Goal: Task Accomplishment & Management: Manage account settings

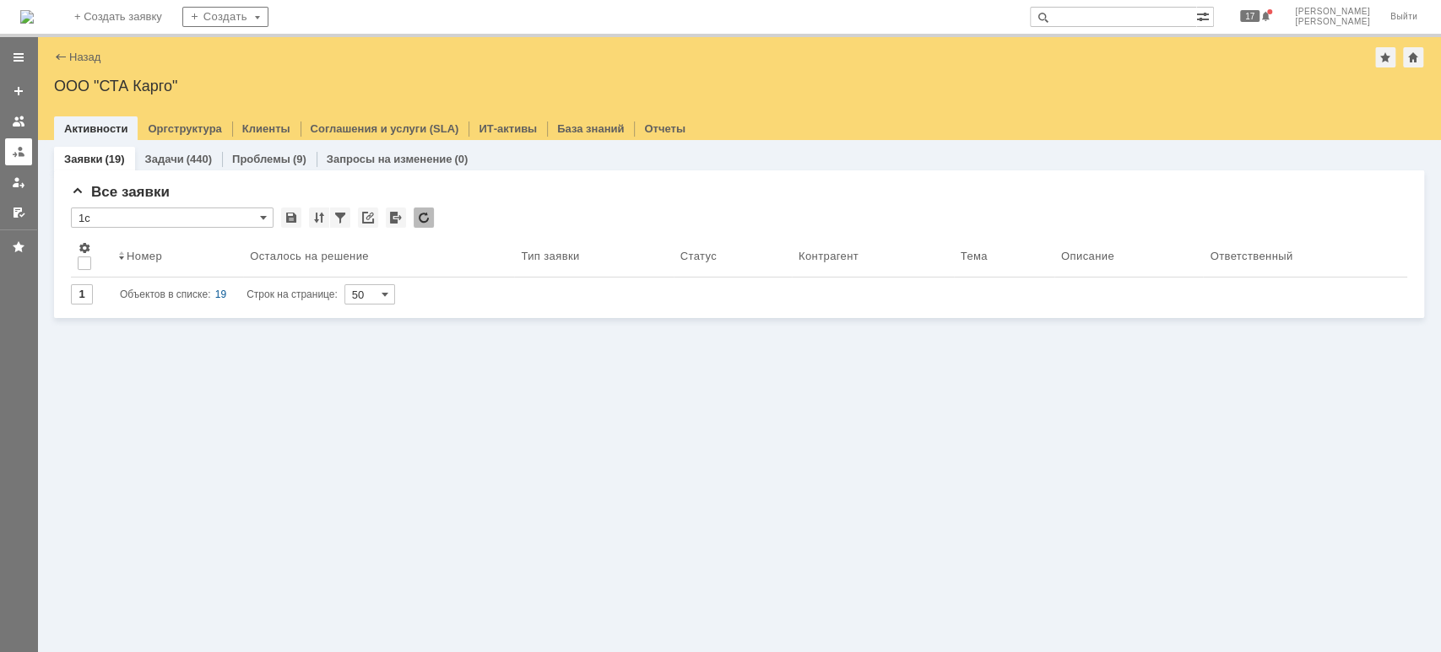
click at [25, 154] on link at bounding box center [18, 151] width 27 height 27
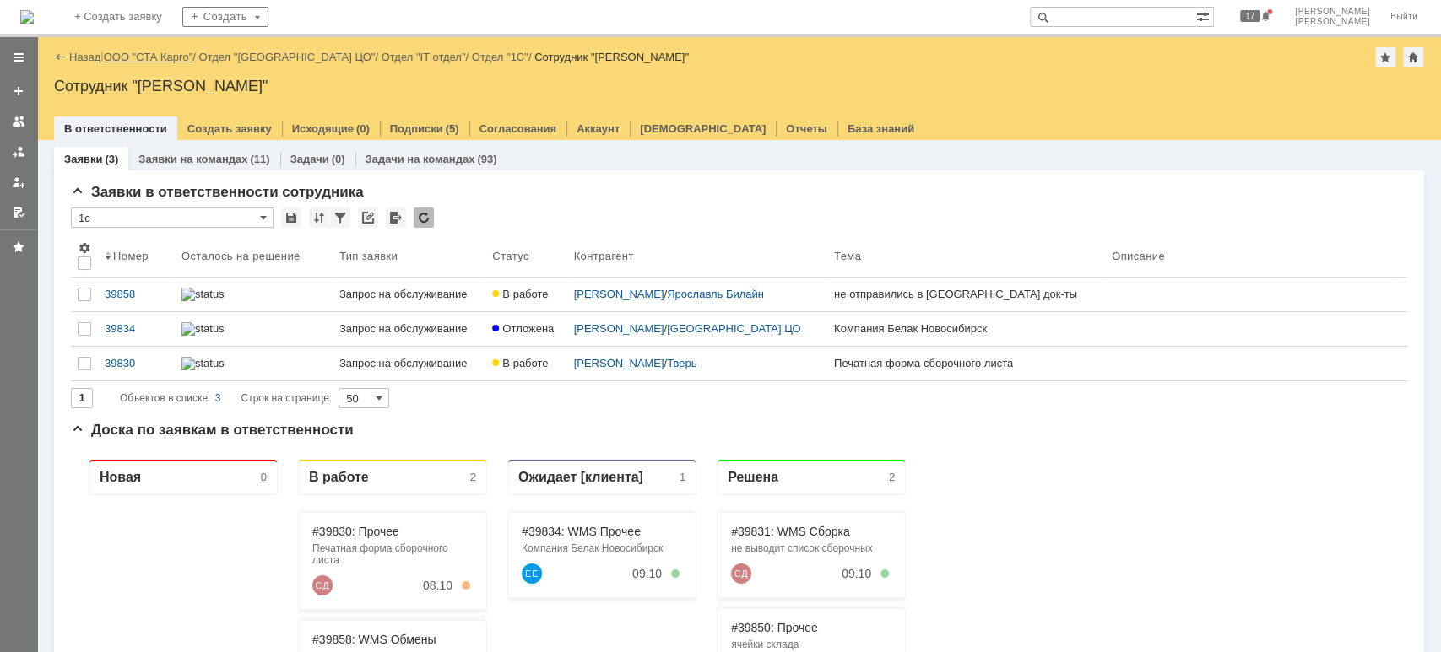
click at [147, 59] on link "ООО "СТА Карго"" at bounding box center [148, 57] width 89 height 13
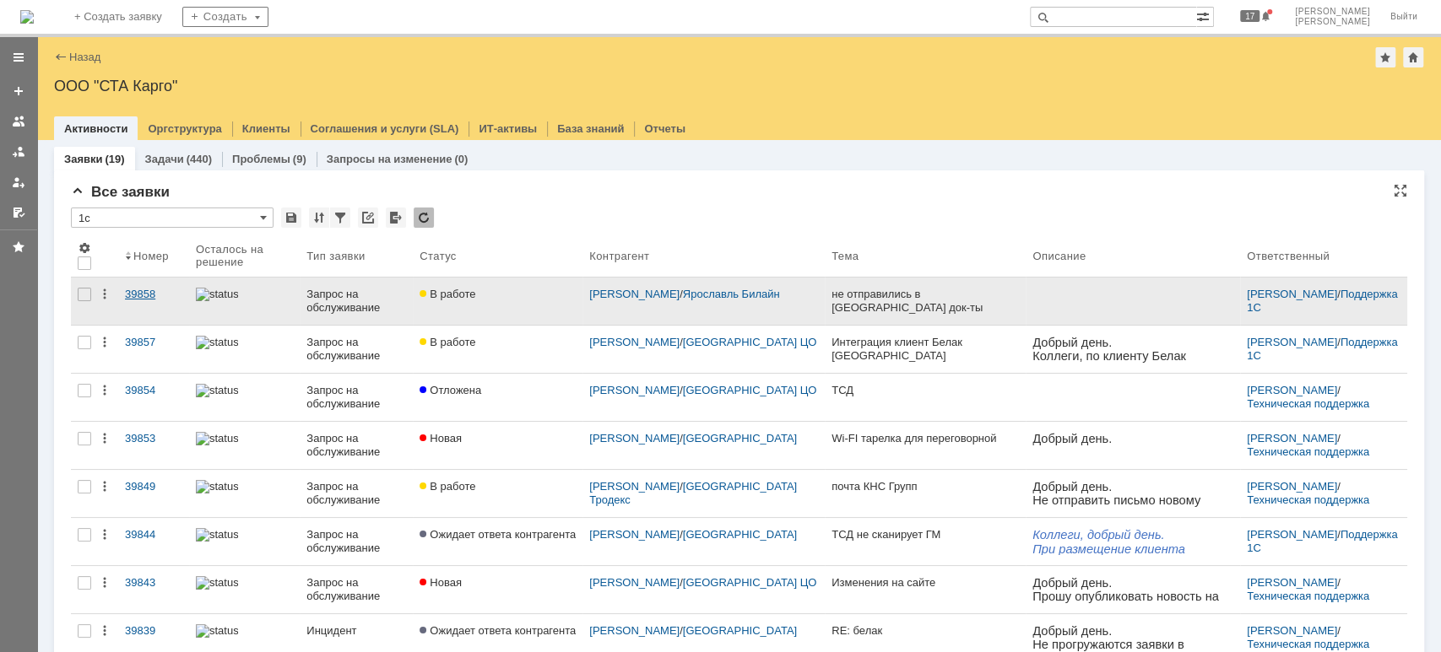
click at [149, 293] on div "39858" at bounding box center [153, 295] width 57 height 14
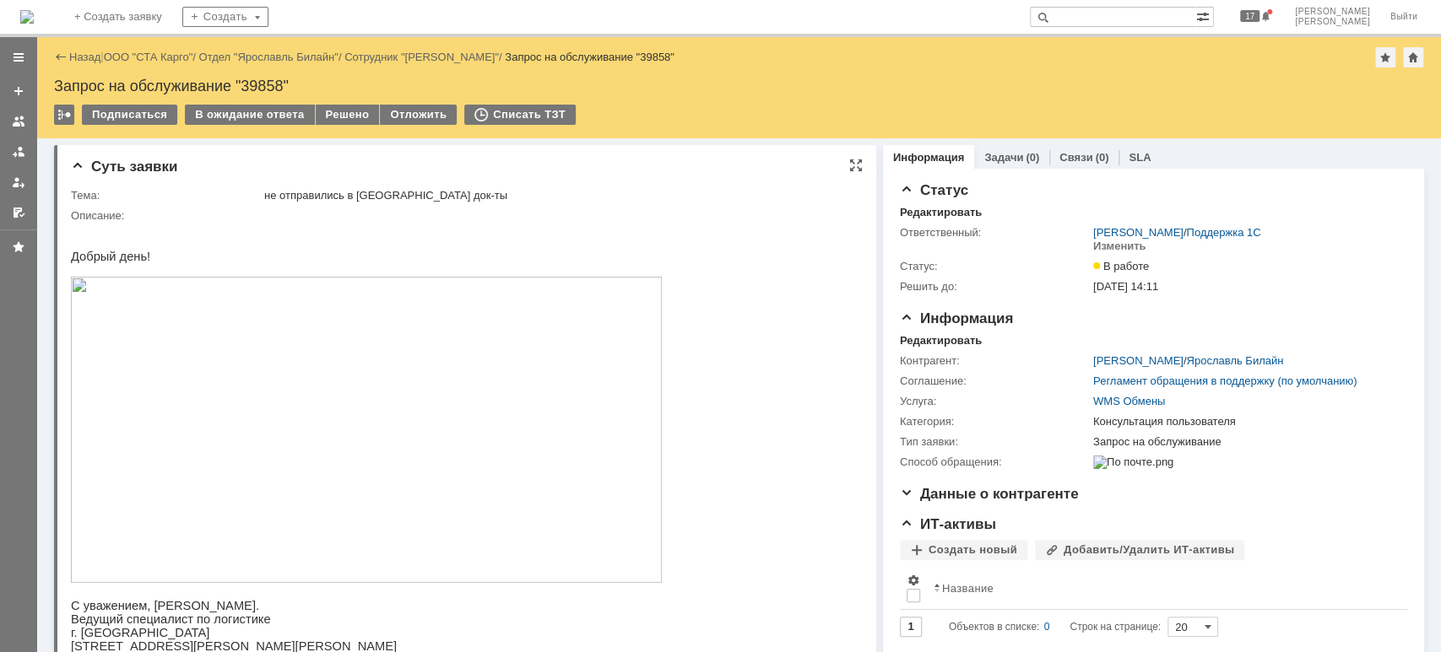
click at [429, 435] on img at bounding box center [366, 430] width 591 height 306
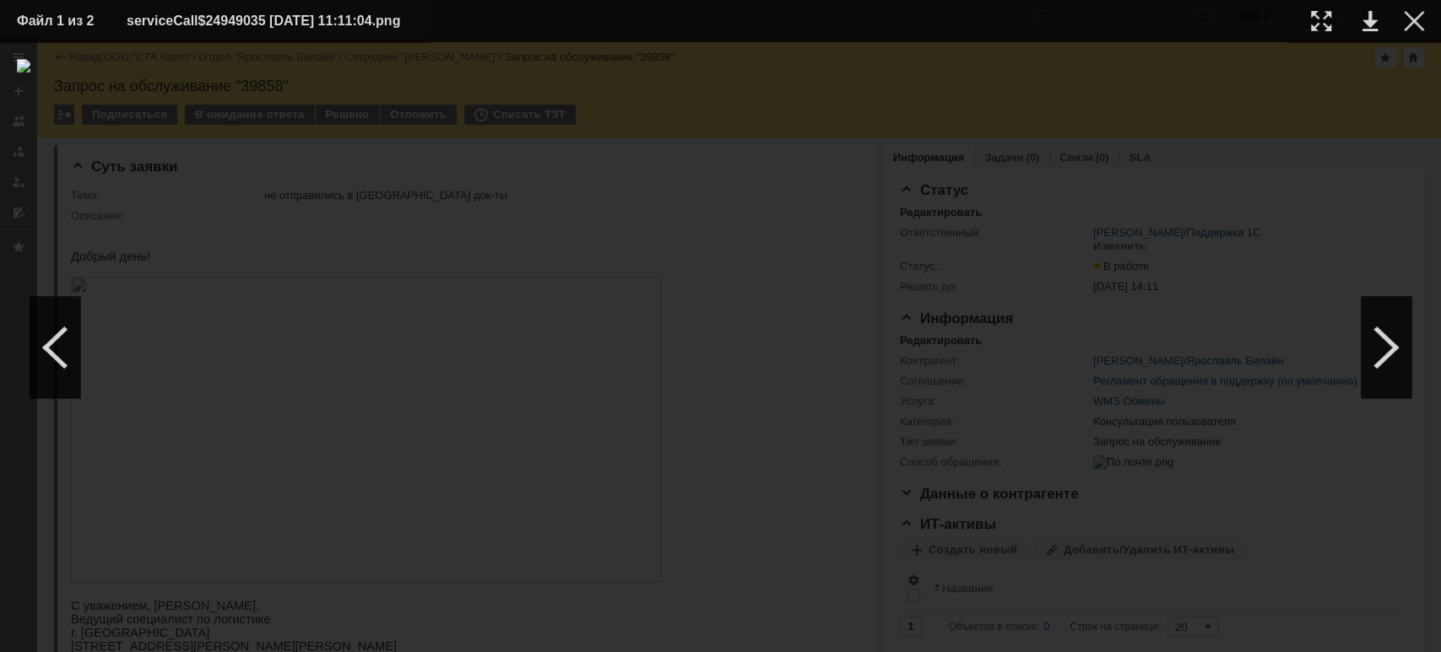
click at [1128, 181] on img at bounding box center [720, 347] width 1407 height 576
click at [1413, 19] on div at bounding box center [1414, 21] width 20 height 20
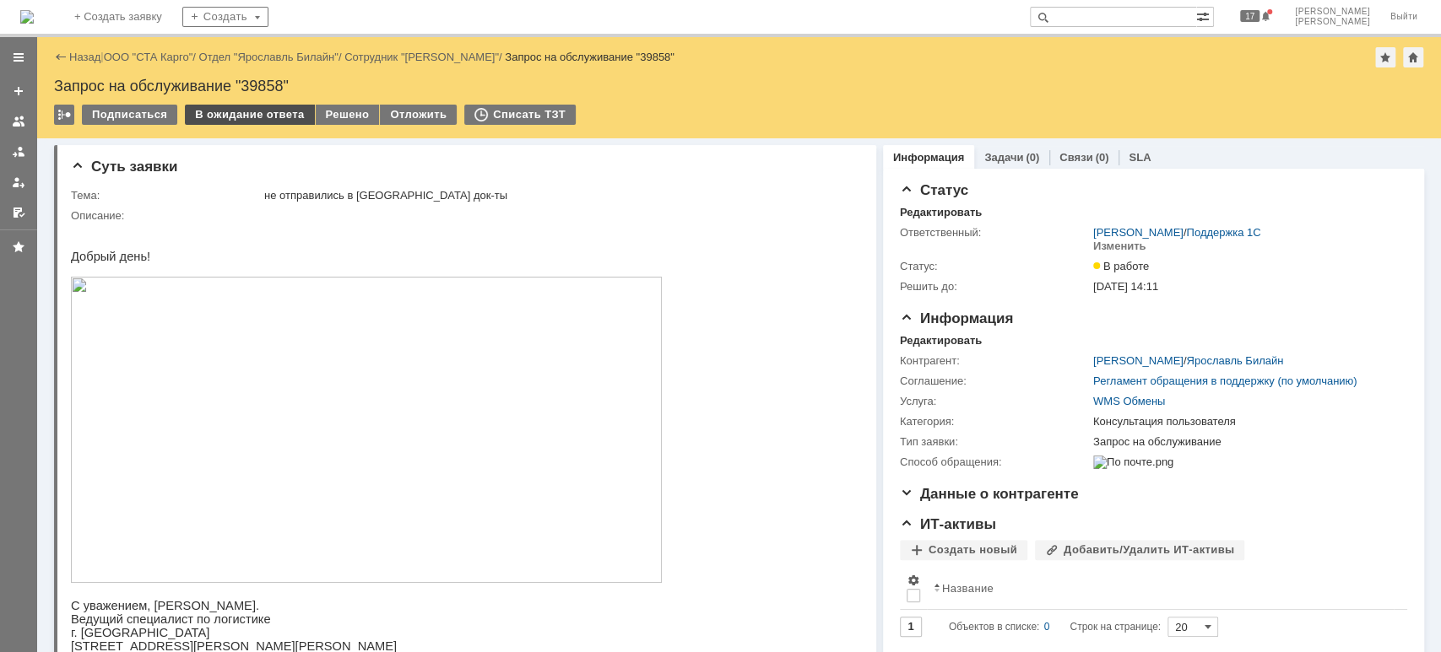
click at [248, 114] on div "В ожидание ответа" at bounding box center [249, 115] width 129 height 20
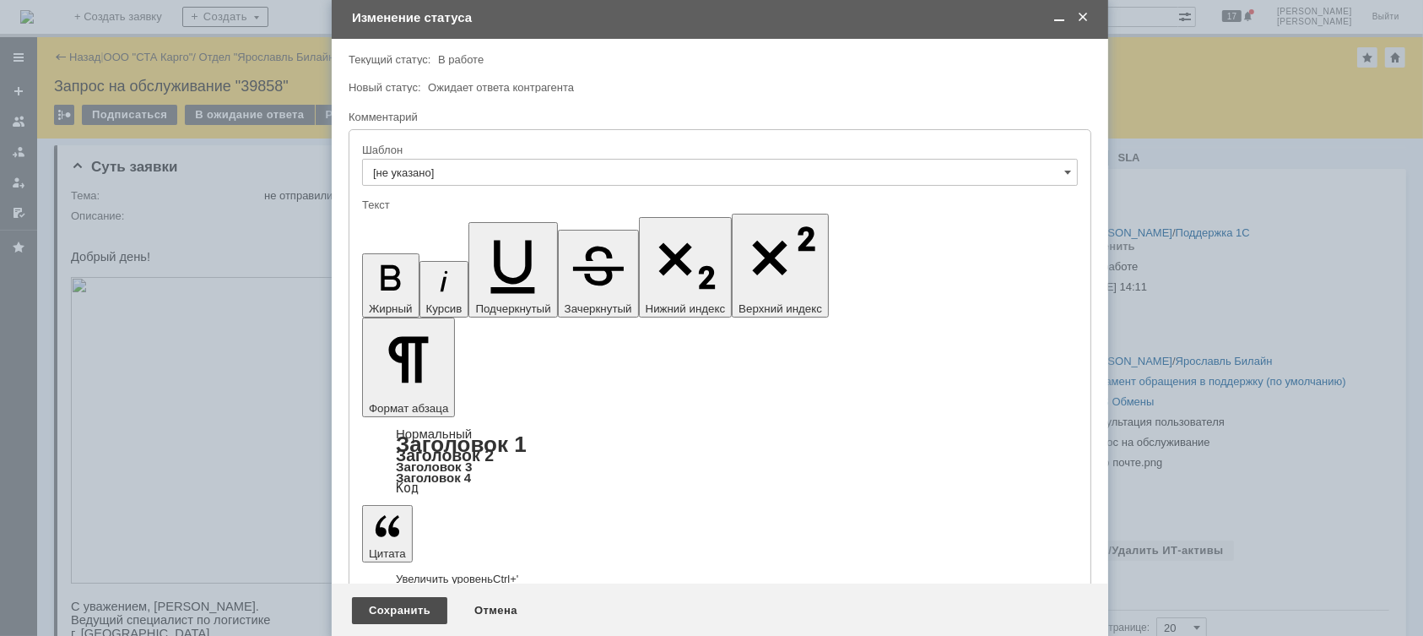
click at [402, 610] on div "Сохранить" at bounding box center [399, 610] width 95 height 27
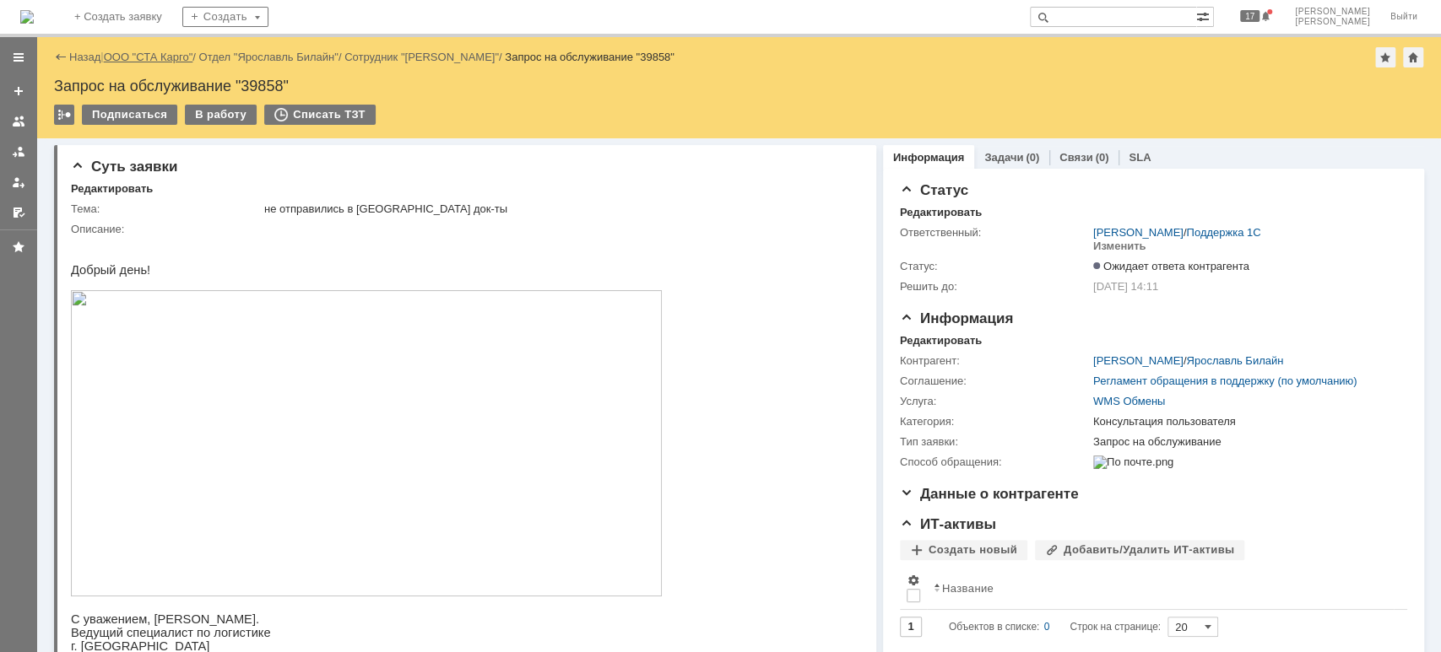
click at [155, 54] on link "ООО "СТА Карго"" at bounding box center [148, 57] width 89 height 13
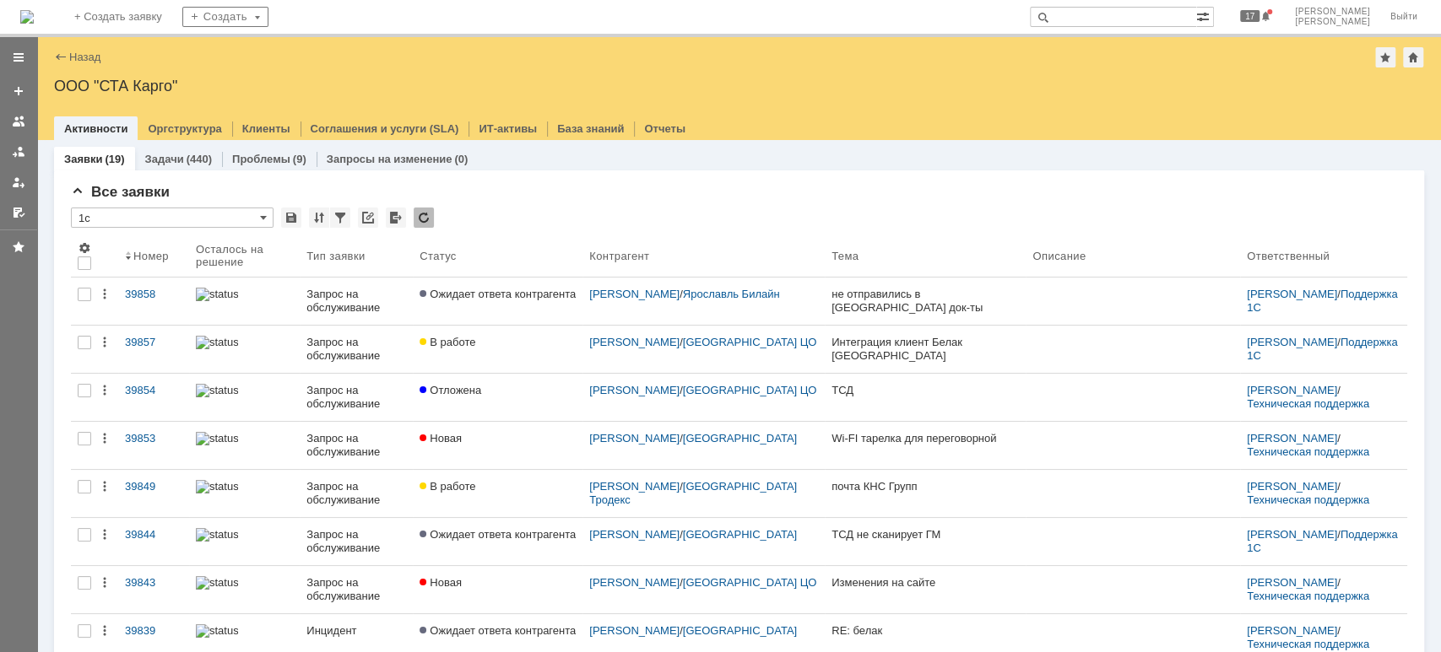
click at [19, 150] on div at bounding box center [19, 152] width 14 height 14
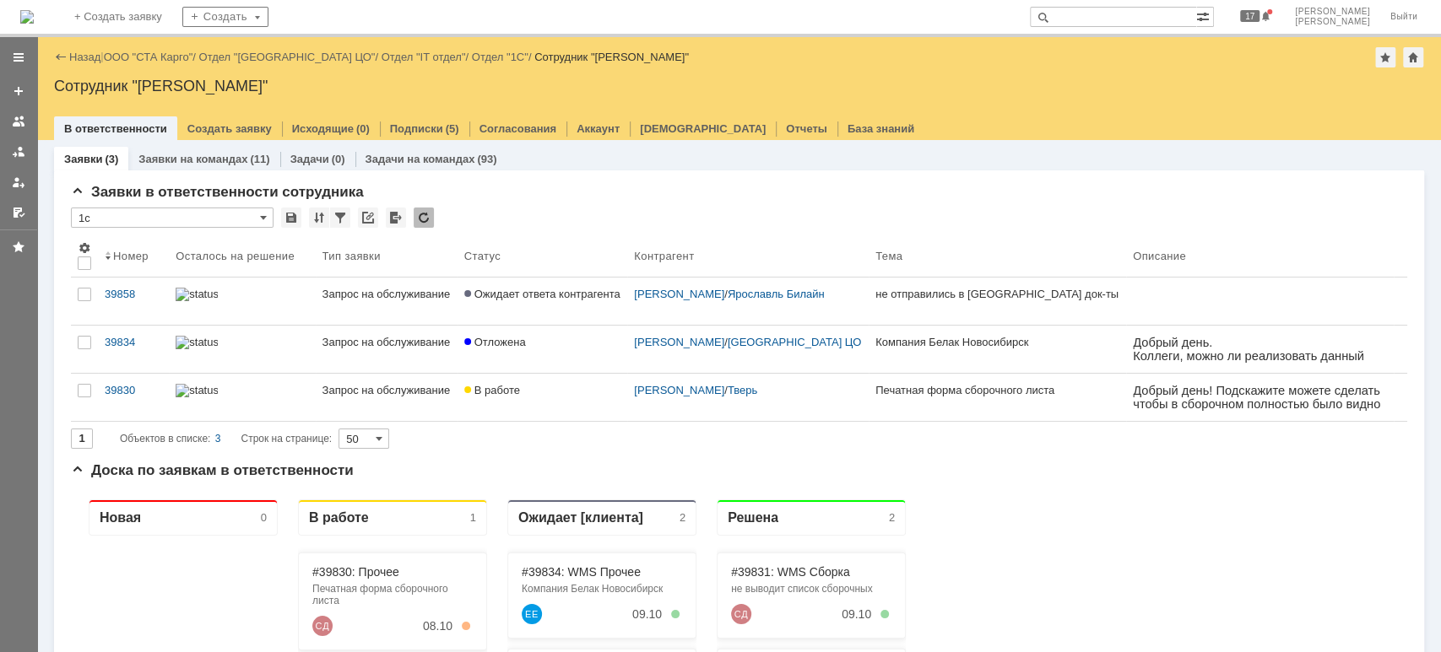
click at [1128, 14] on input "text" at bounding box center [1113, 17] width 166 height 20
type input "39410"
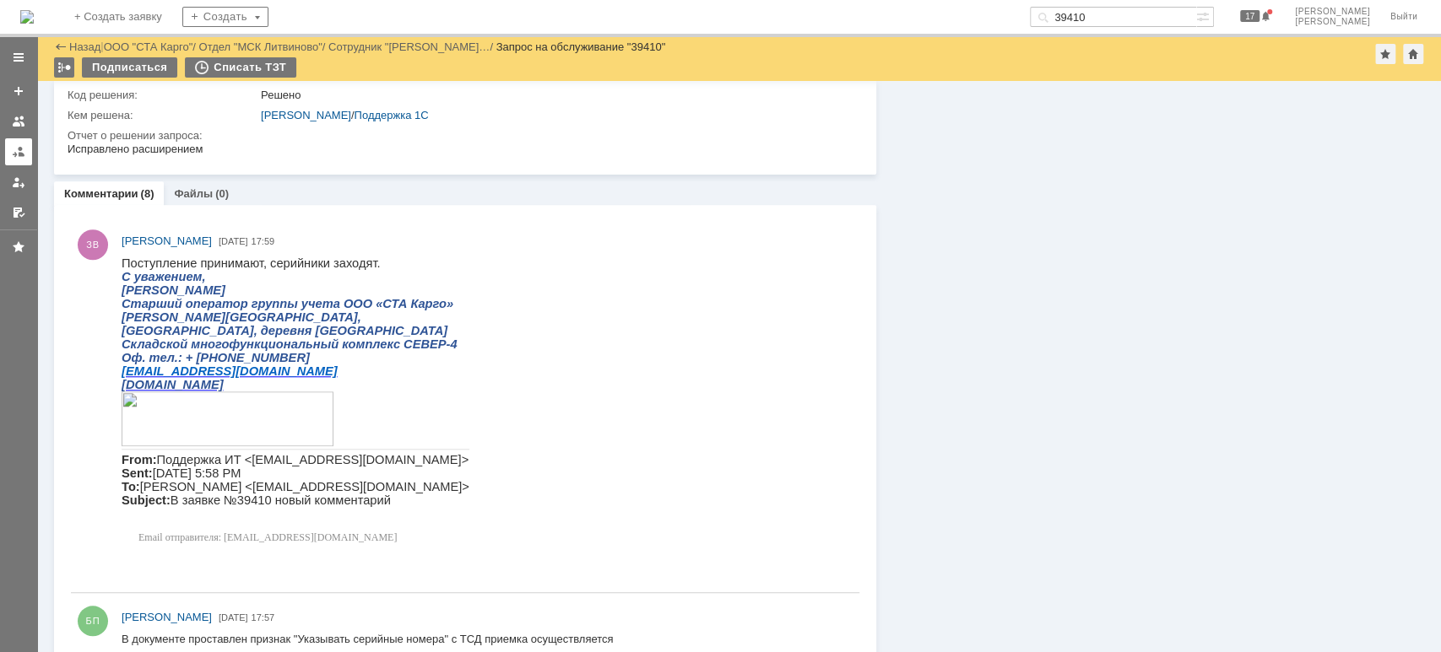
click at [14, 154] on div at bounding box center [19, 152] width 14 height 14
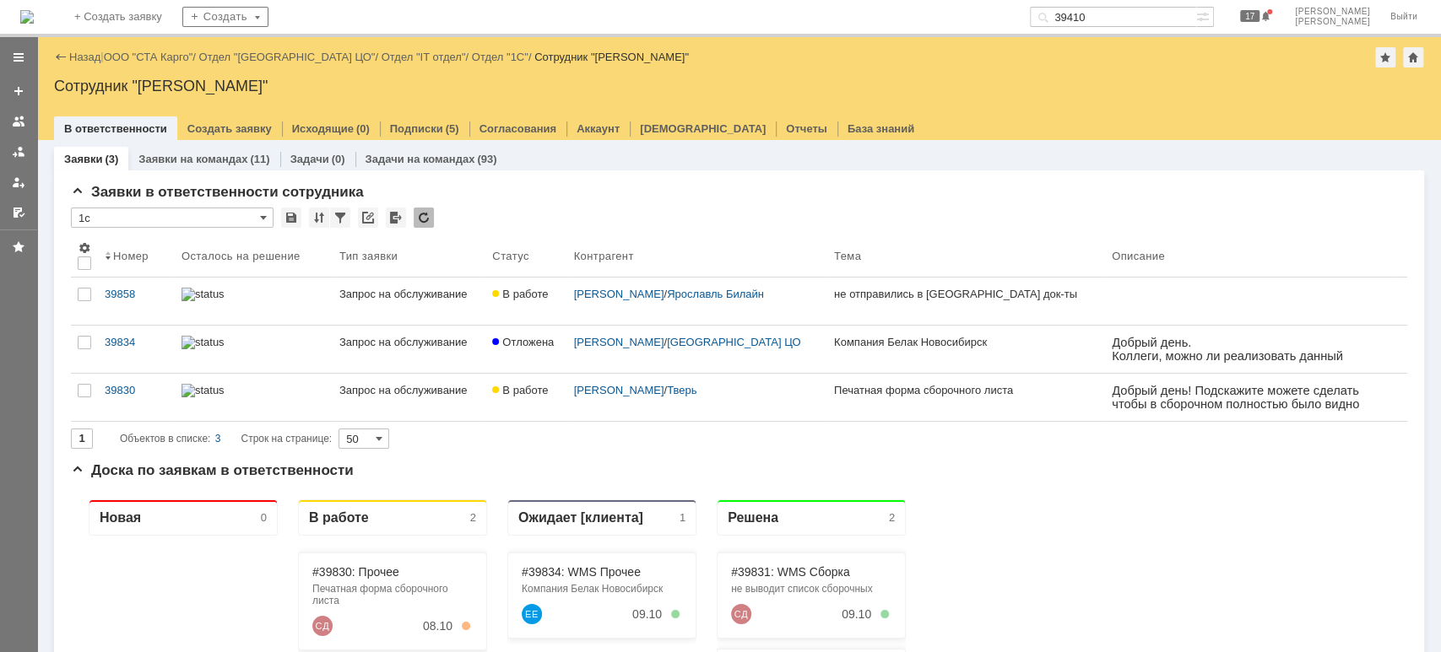
drag, startPoint x: 130, startPoint y: 291, endPoint x: 211, endPoint y: 333, distance: 91.4
click at [130, 291] on div "39858" at bounding box center [136, 295] width 63 height 14
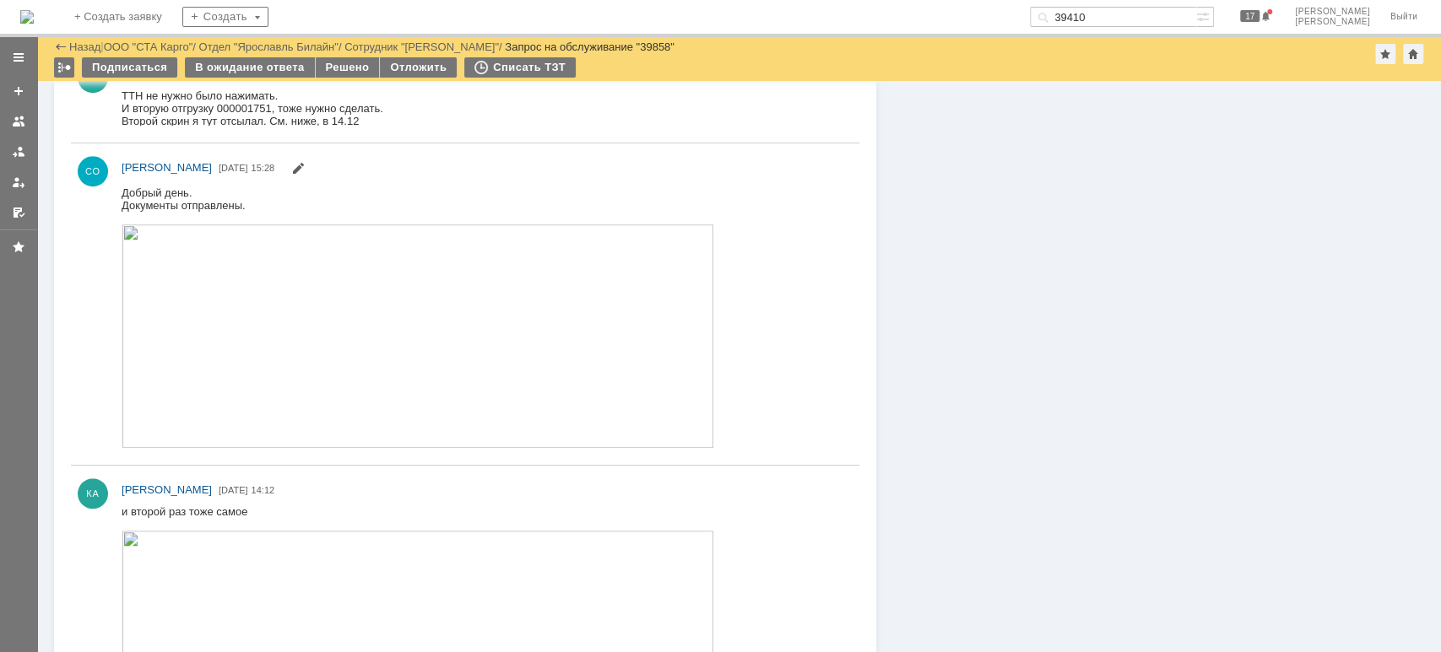
scroll to position [983, 0]
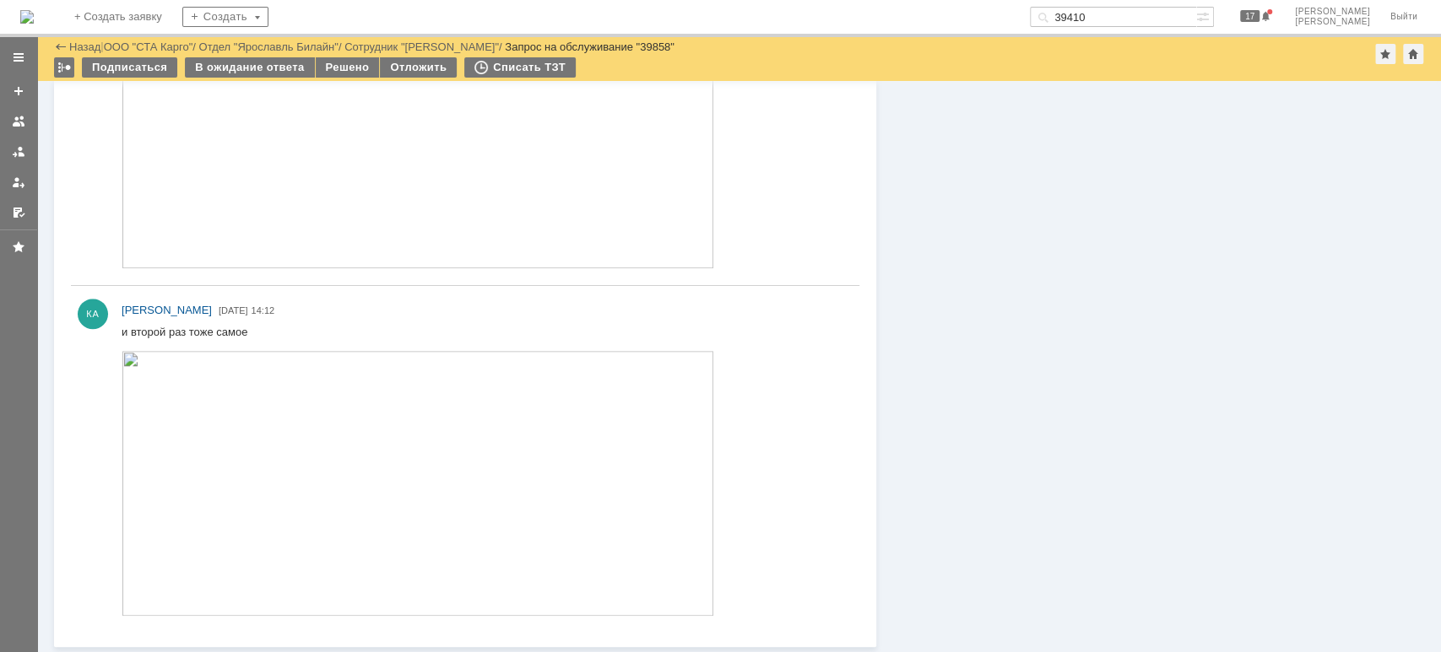
click at [491, 501] on img at bounding box center [418, 482] width 592 height 265
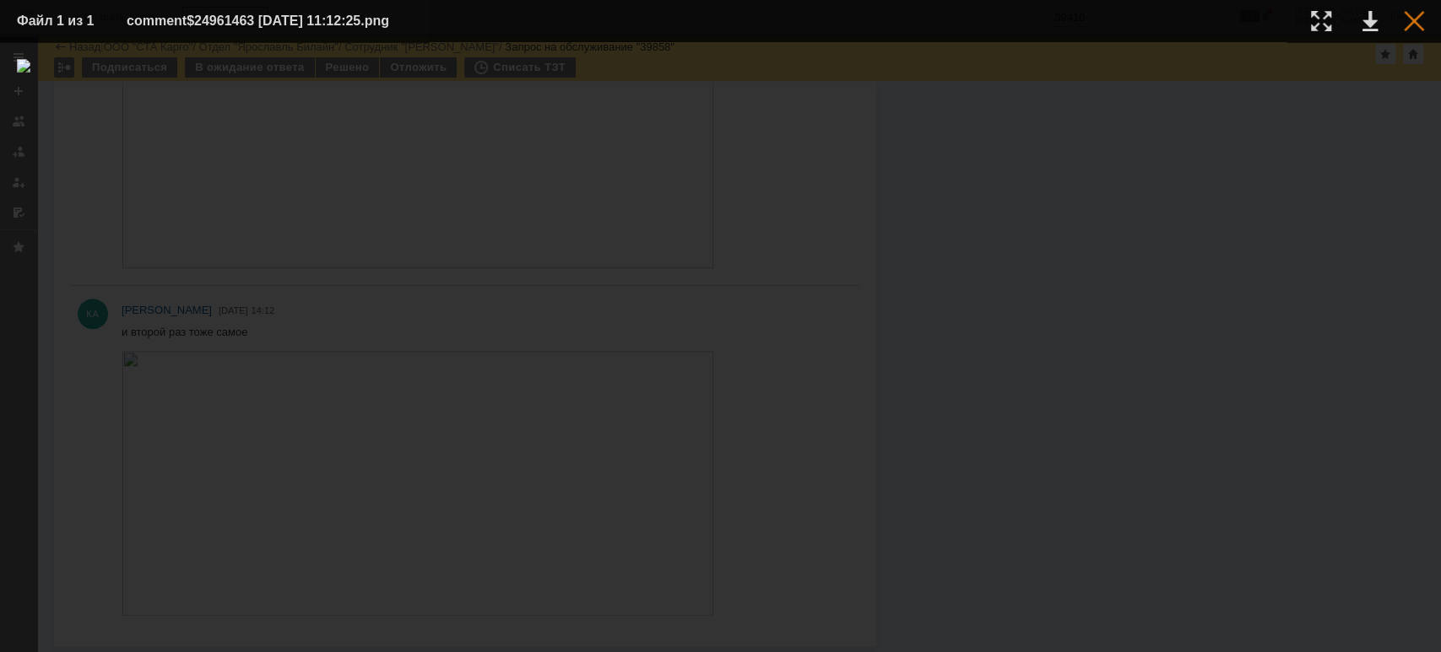
click at [1418, 25] on div at bounding box center [1414, 21] width 20 height 20
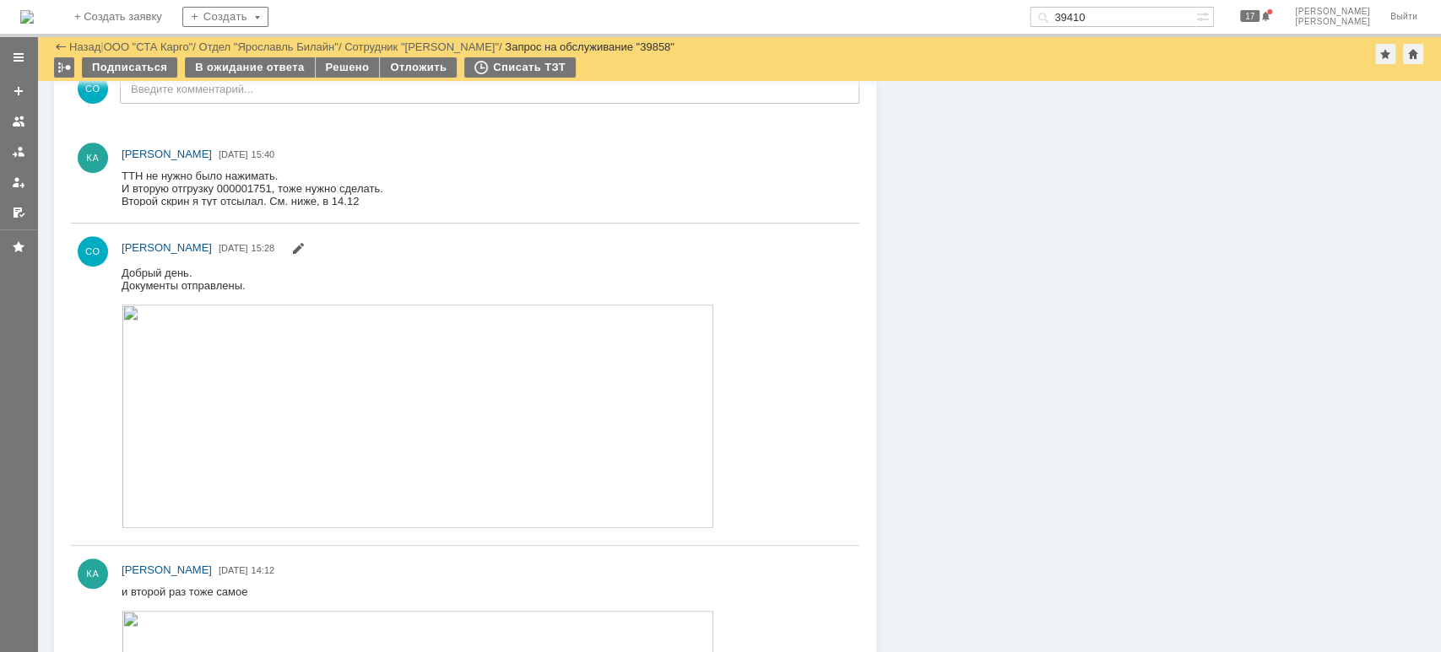
scroll to position [646, 0]
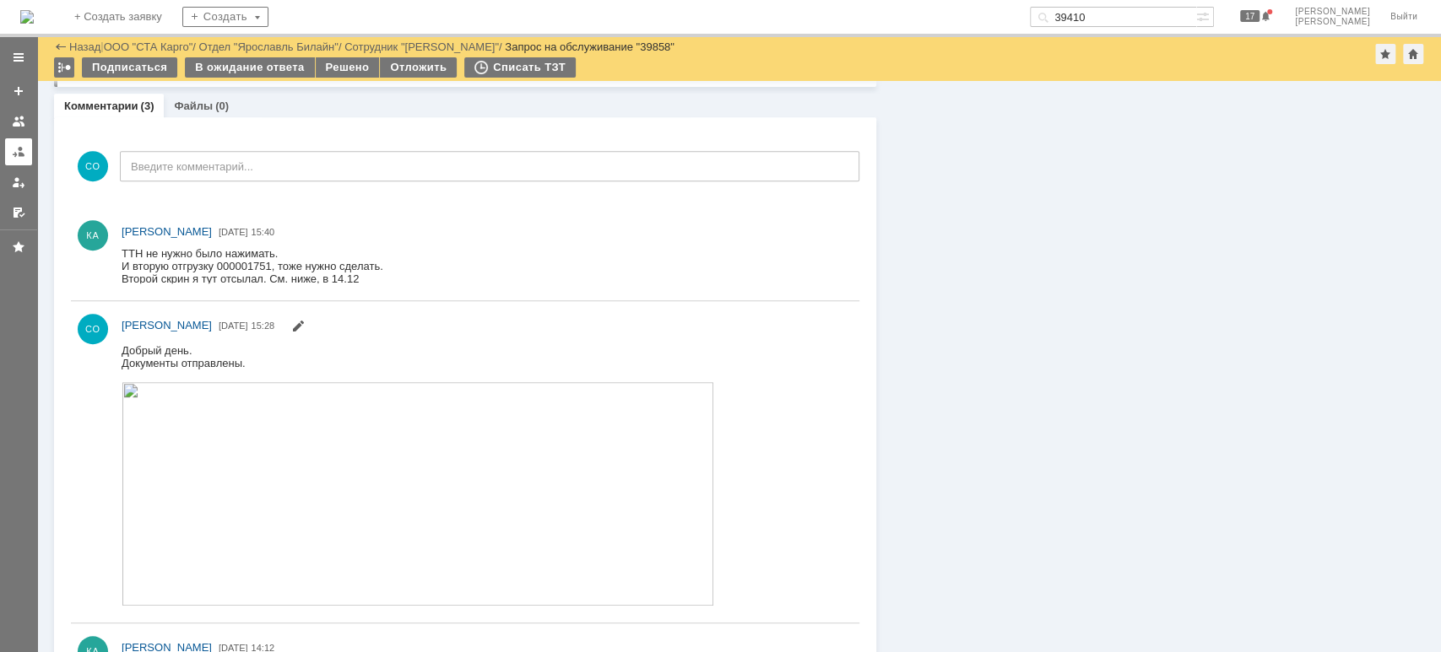
click at [26, 149] on link at bounding box center [18, 151] width 27 height 27
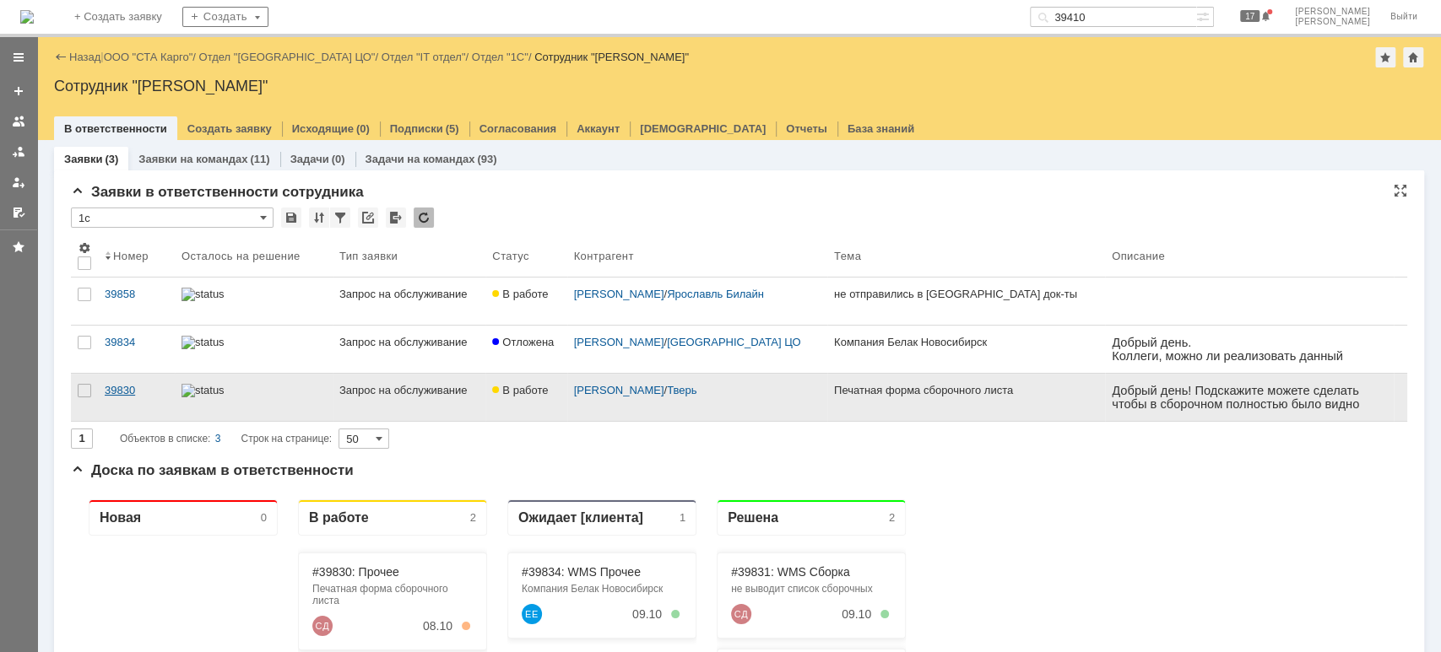
click at [138, 386] on div "39830" at bounding box center [136, 391] width 63 height 14
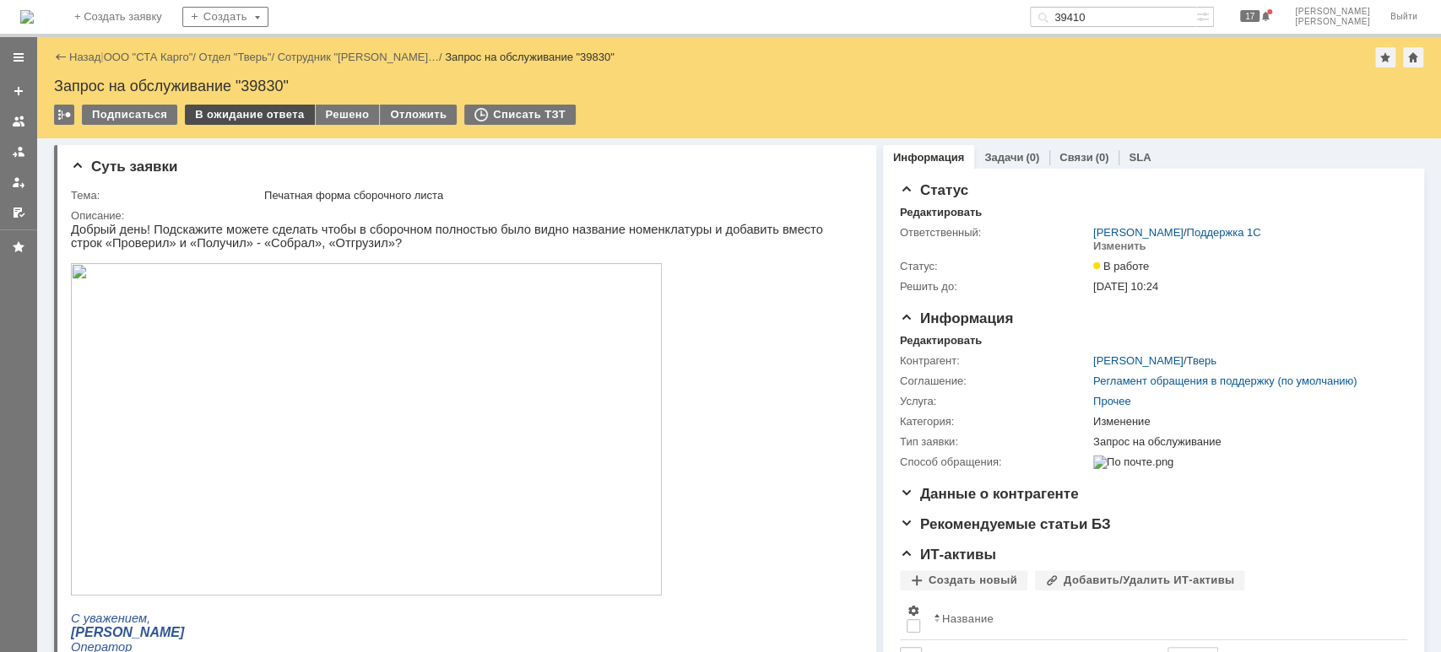
click at [236, 114] on div "В ожидание ответа" at bounding box center [249, 115] width 129 height 20
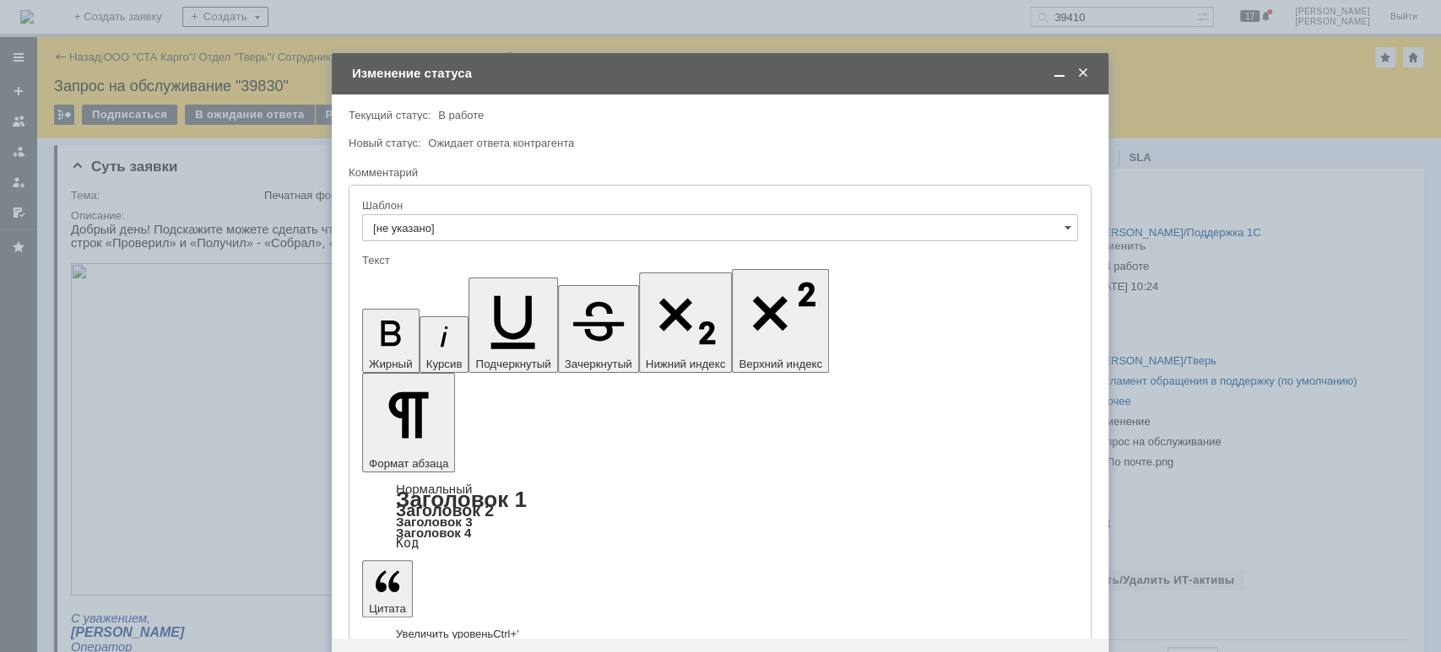
click at [1268, 270] on div at bounding box center [720, 326] width 1441 height 652
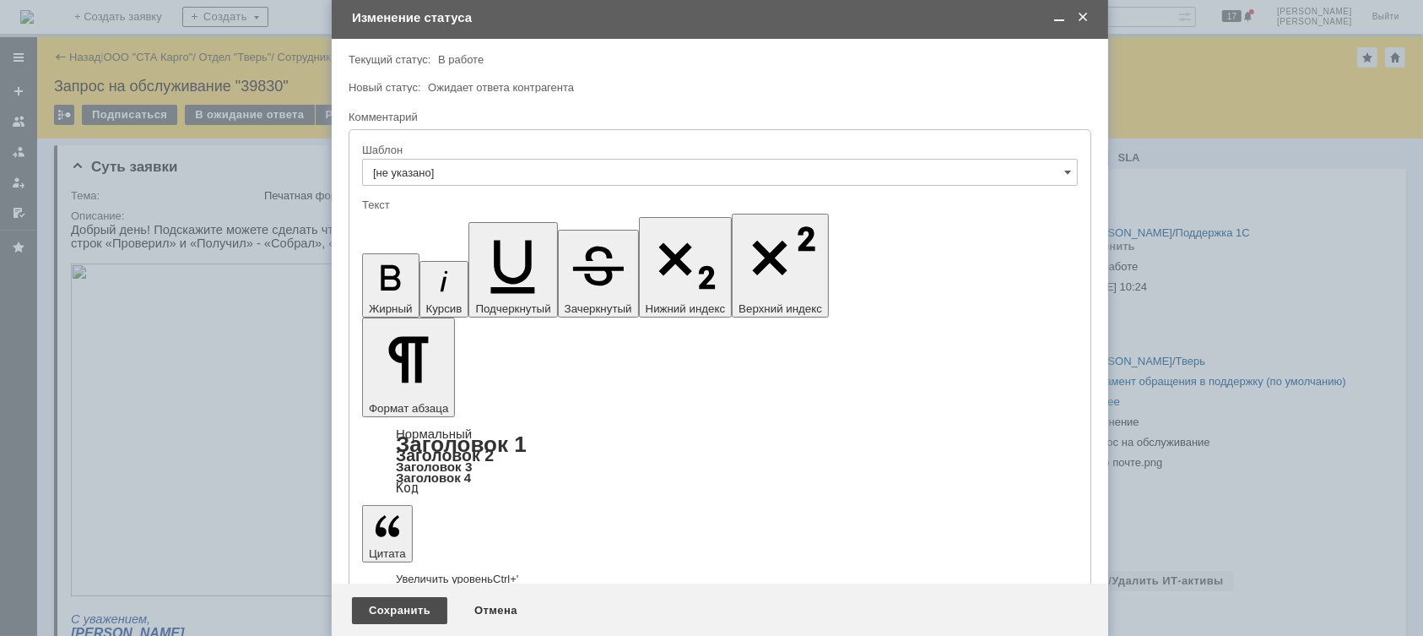
click at [398, 614] on div "Сохранить" at bounding box center [399, 610] width 95 height 27
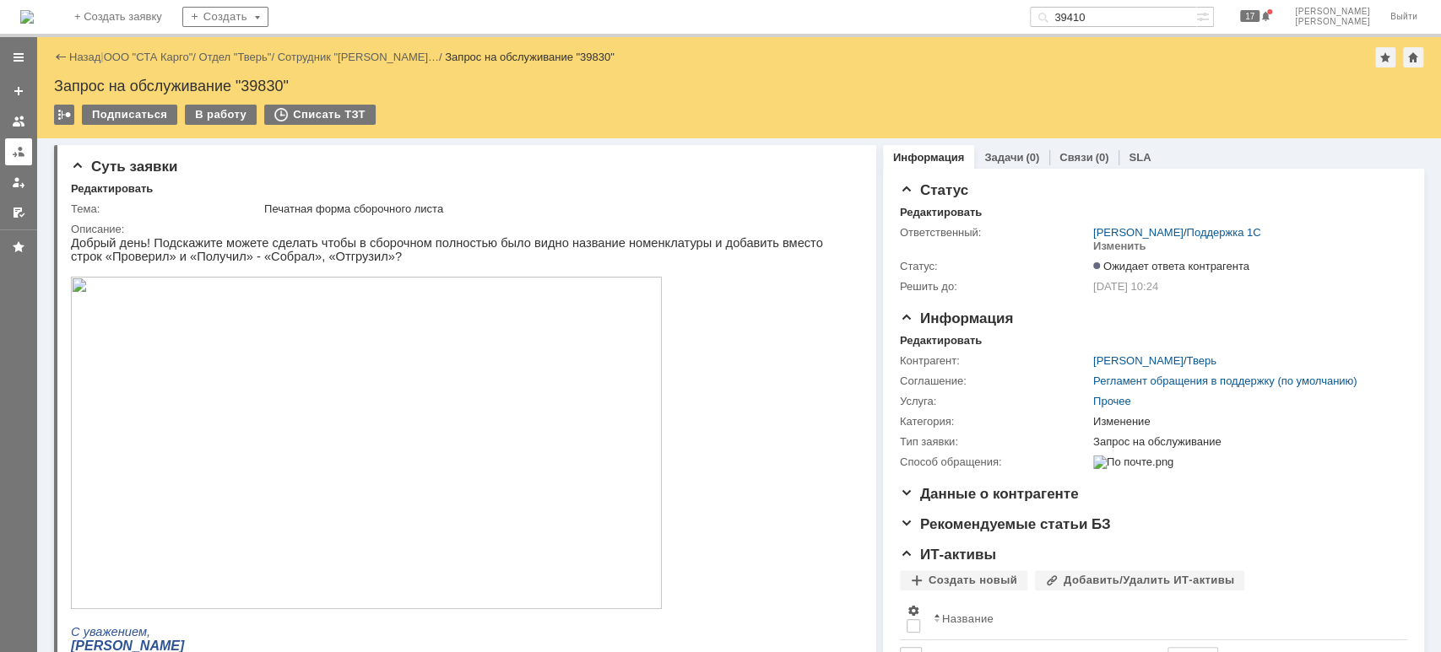
click at [20, 154] on div at bounding box center [19, 152] width 14 height 14
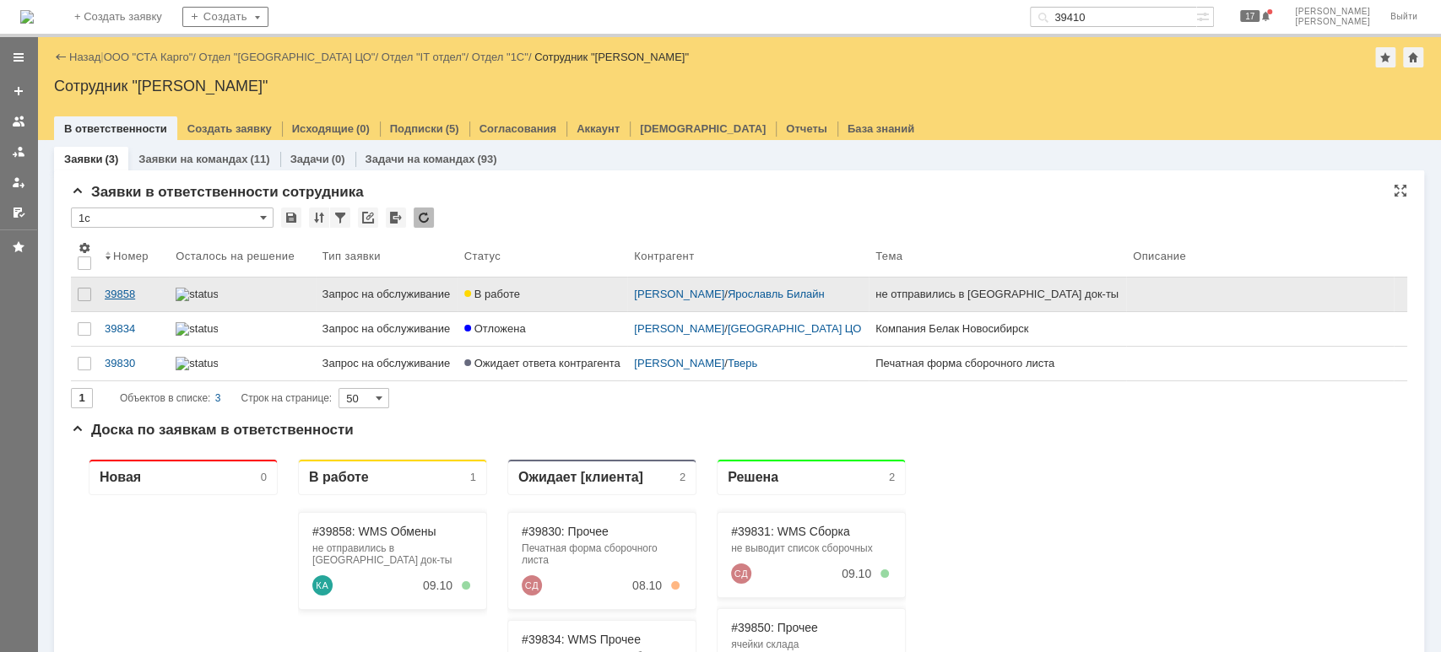
click at [119, 290] on div "39858" at bounding box center [133, 295] width 57 height 14
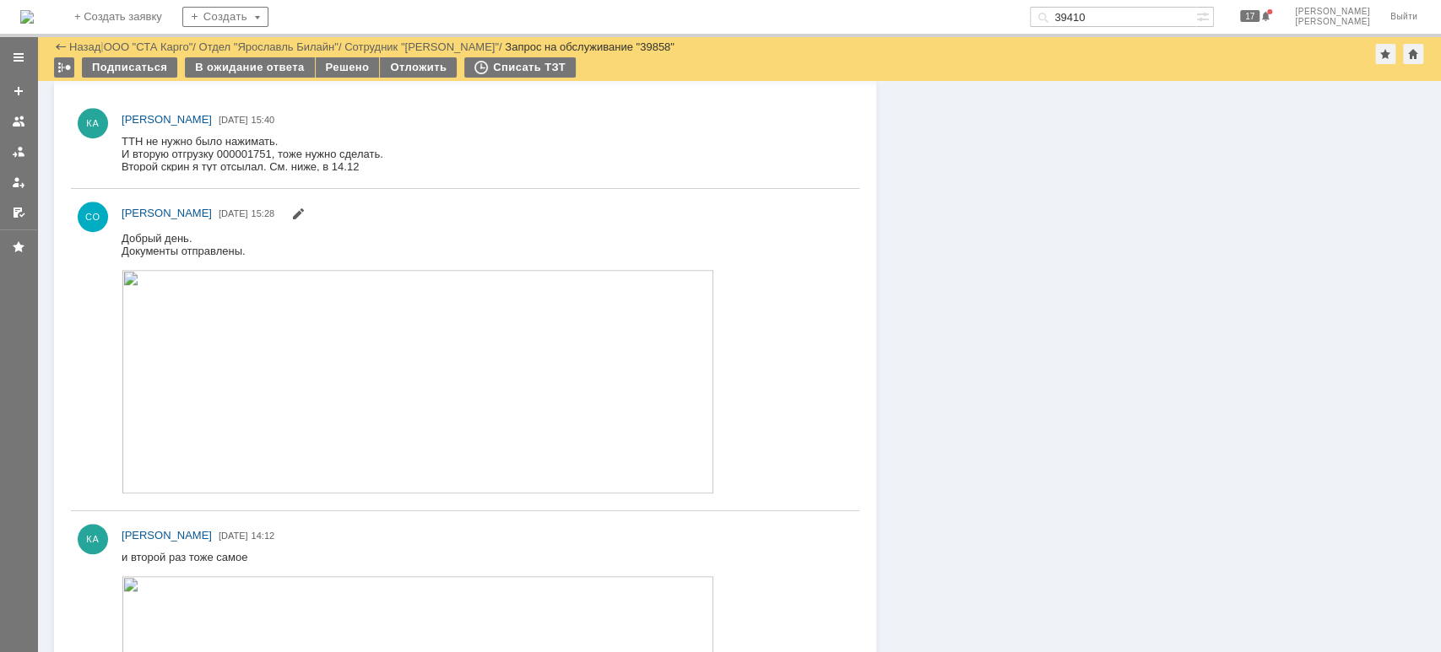
scroll to position [983, 0]
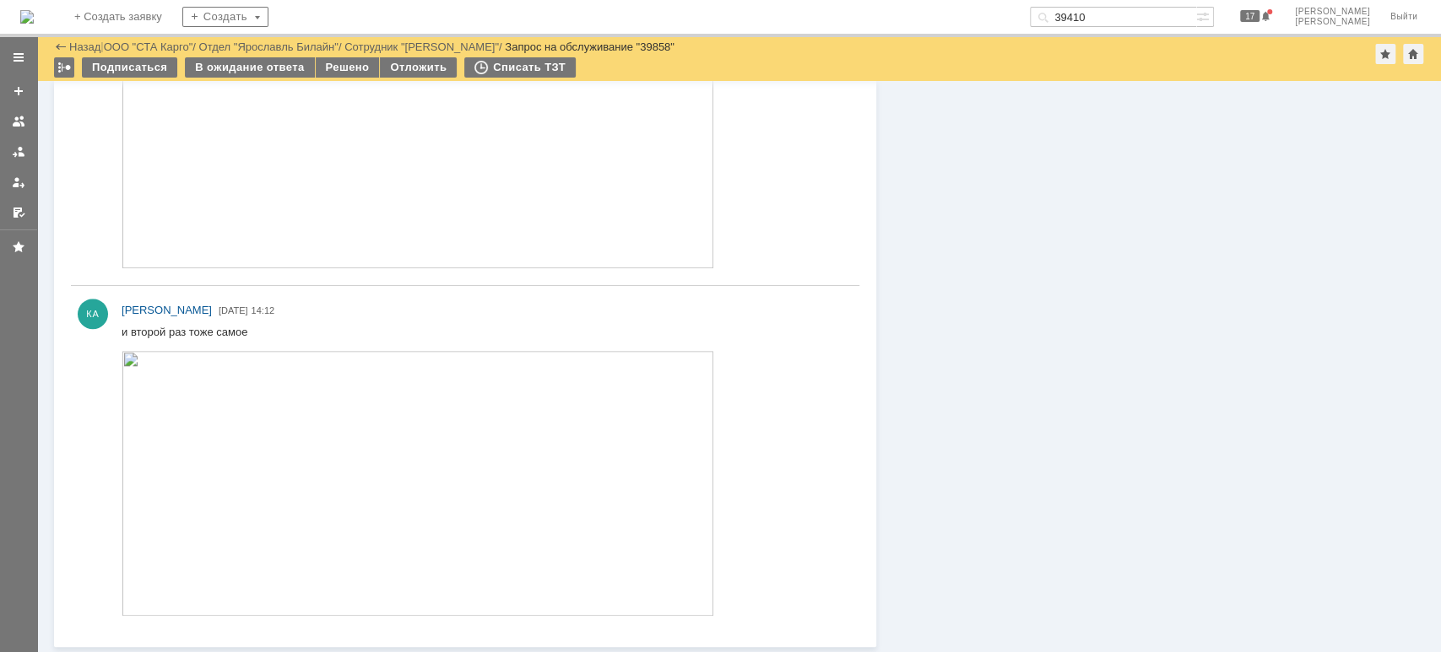
click at [371, 419] on img at bounding box center [418, 482] width 592 height 265
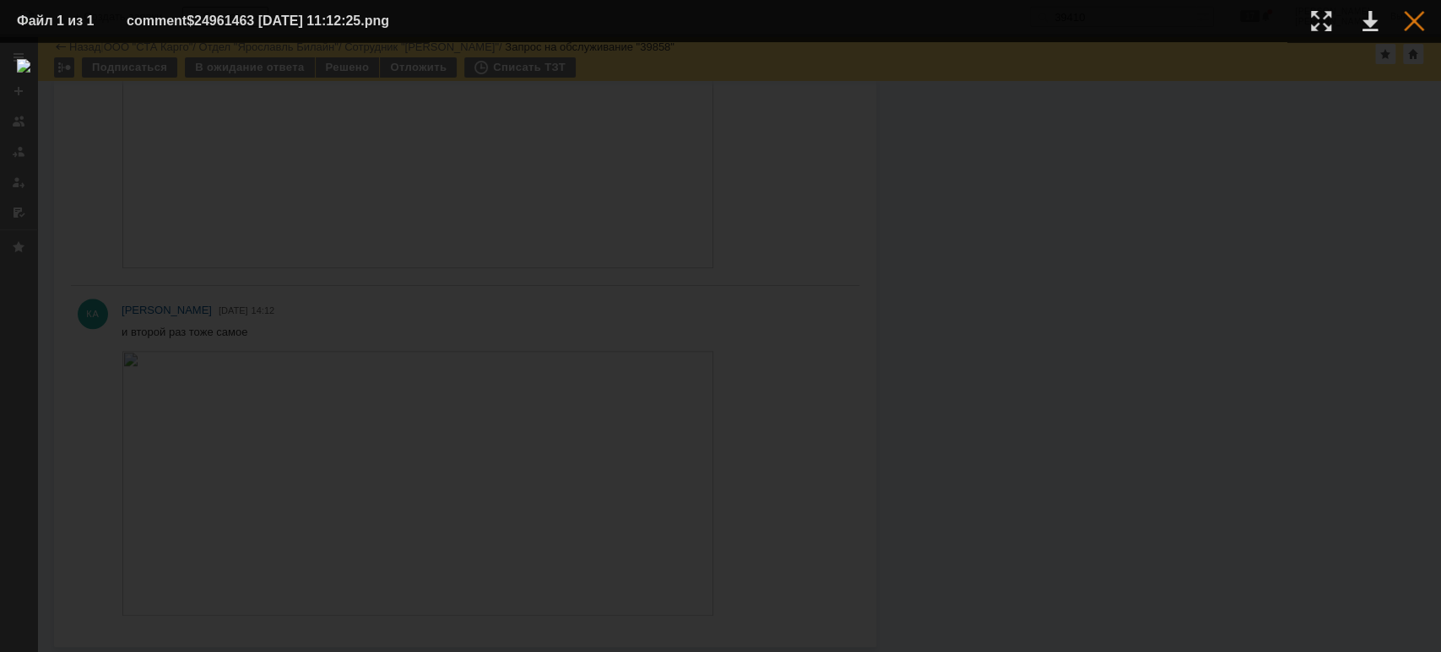
click at [1413, 25] on div at bounding box center [1414, 21] width 20 height 20
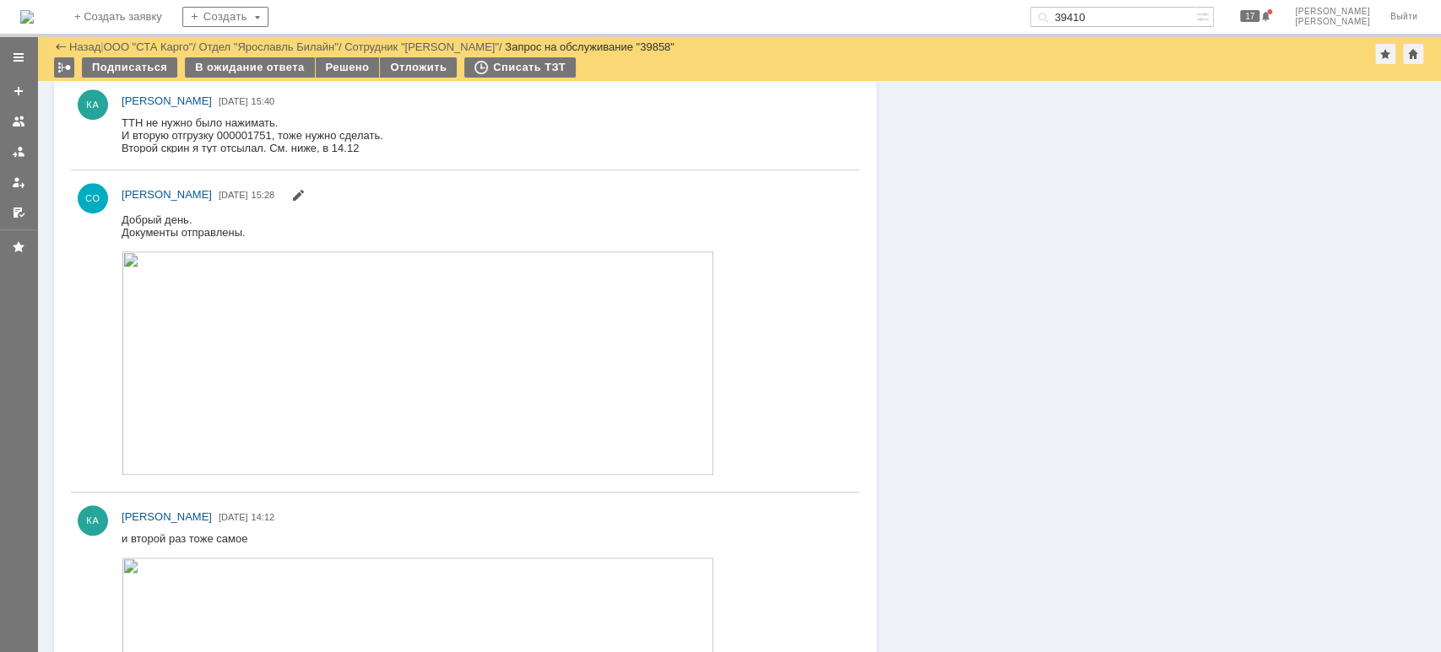
scroll to position [533, 0]
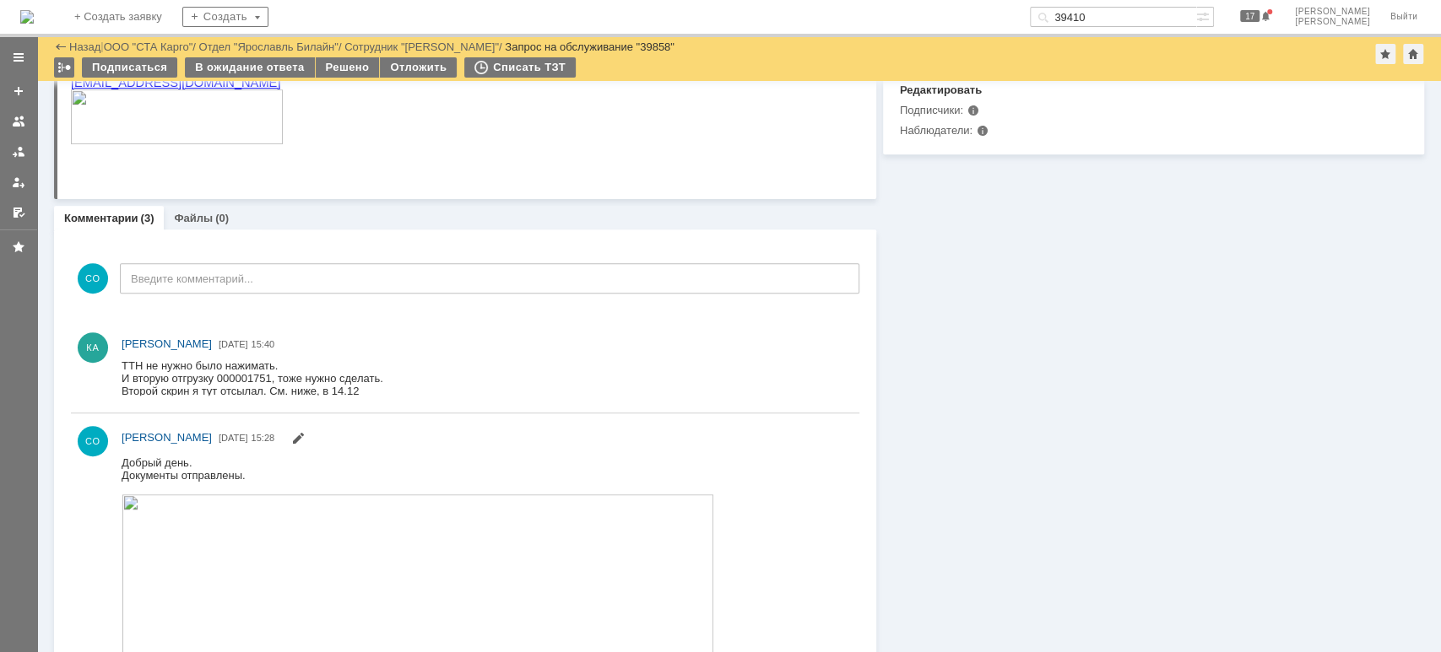
click at [1204, 426] on div "Информация Задачи (0) Связи (0) SLA Статус Редактировать Ответственный: Смирнов…" at bounding box center [1150, 323] width 548 height 1550
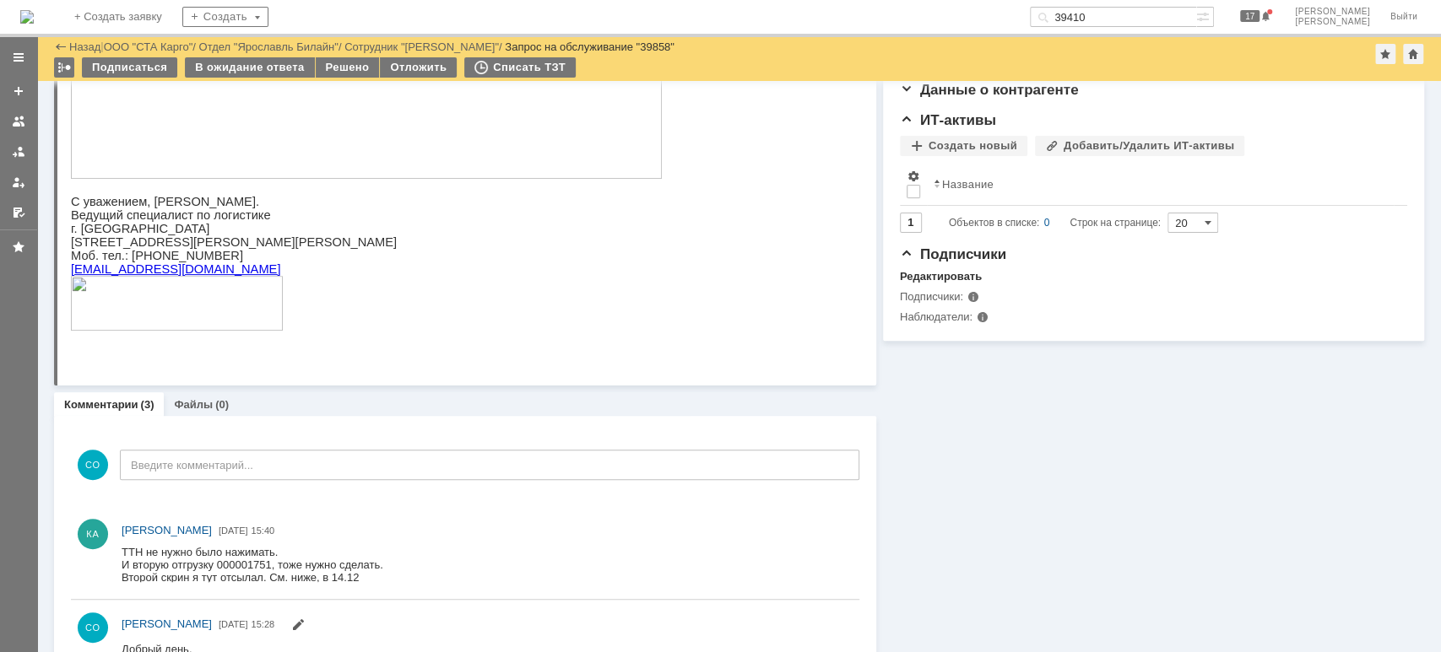
scroll to position [196, 0]
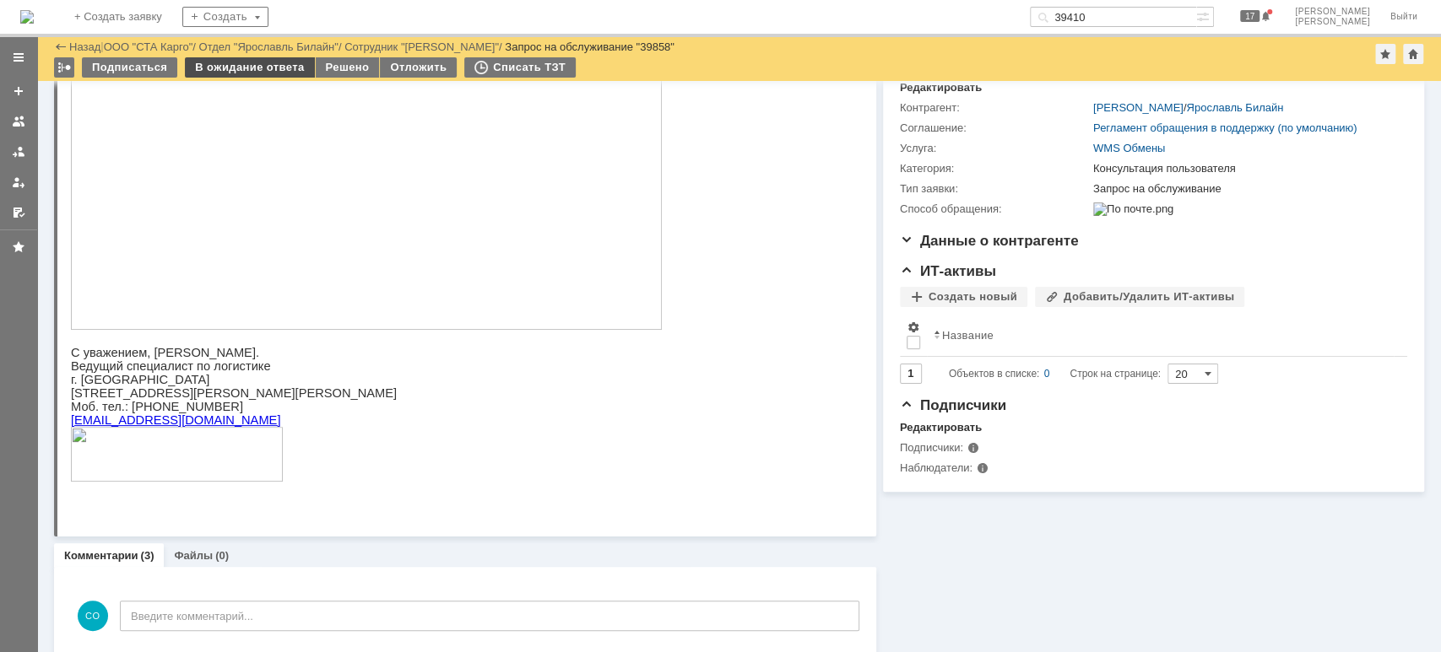
drag, startPoint x: 270, startPoint y: 62, endPoint x: 257, endPoint y: 191, distance: 128.9
click at [270, 62] on div "В ожидание ответа" at bounding box center [249, 67] width 129 height 20
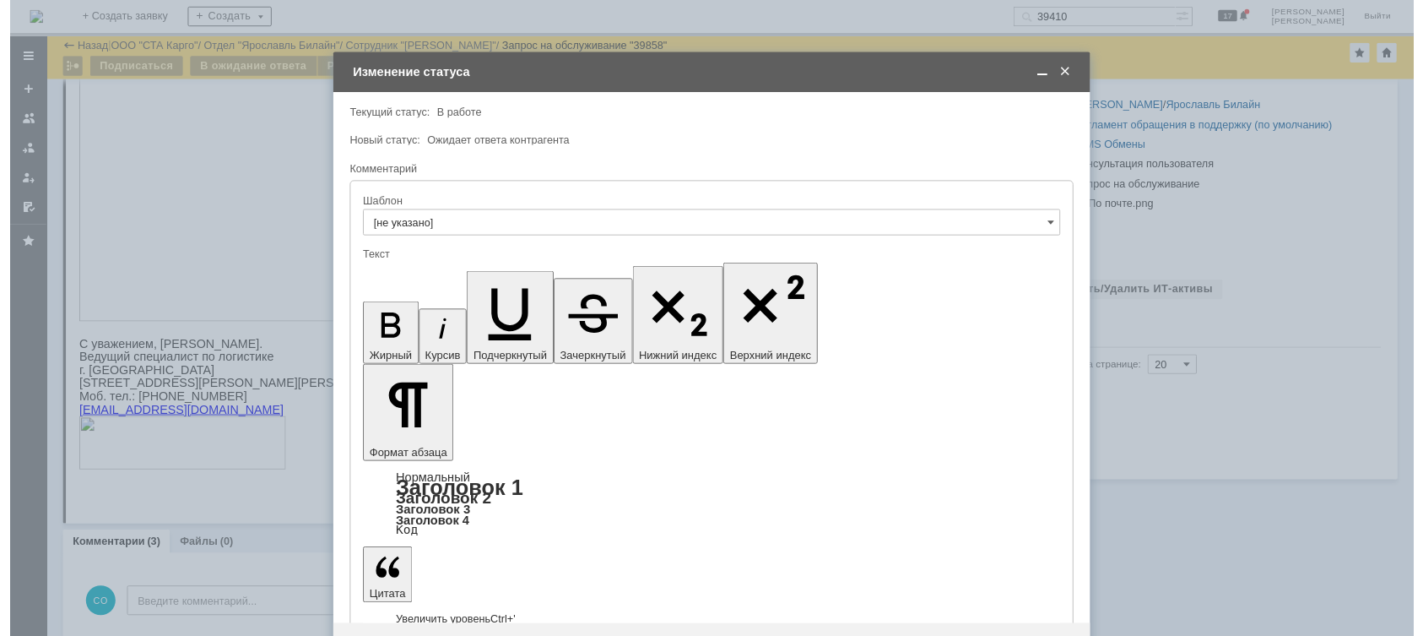
scroll to position [0, 0]
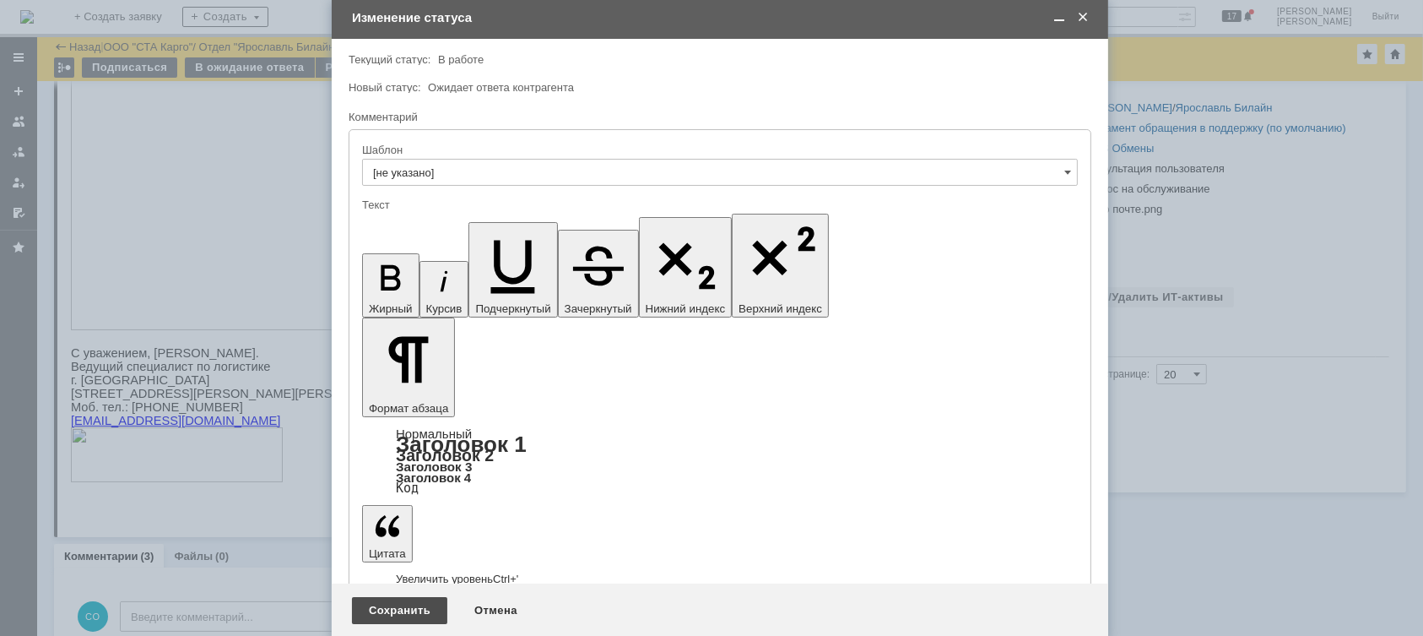
click at [385, 614] on div "Сохранить" at bounding box center [399, 610] width 95 height 27
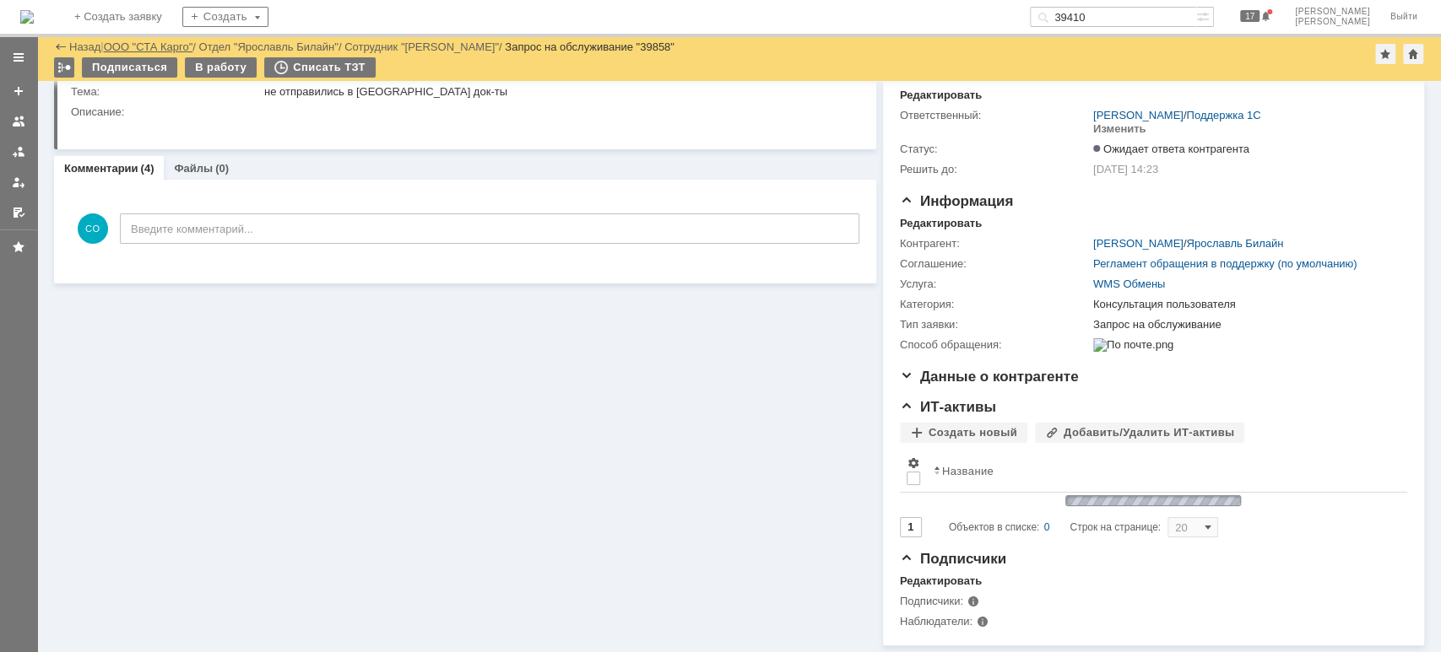
scroll to position [209, 0]
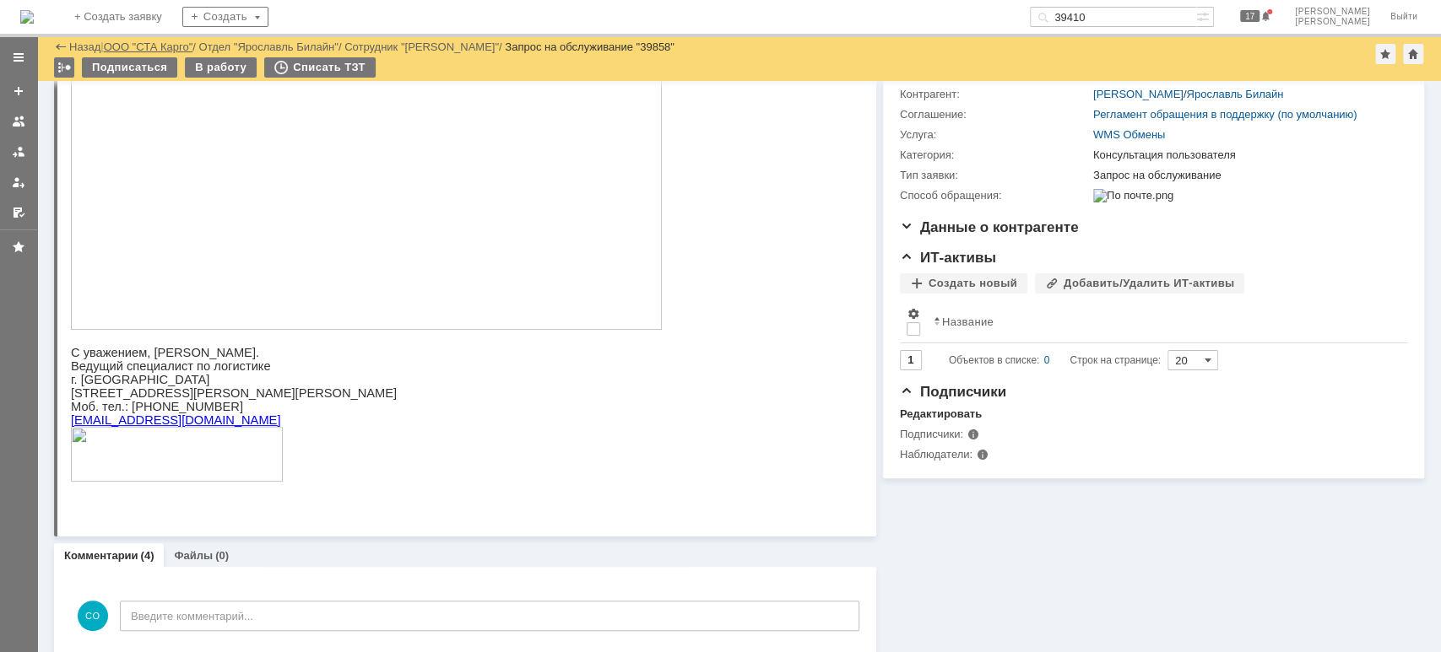
click at [153, 50] on link "ООО "СТА Карго"" at bounding box center [148, 47] width 89 height 13
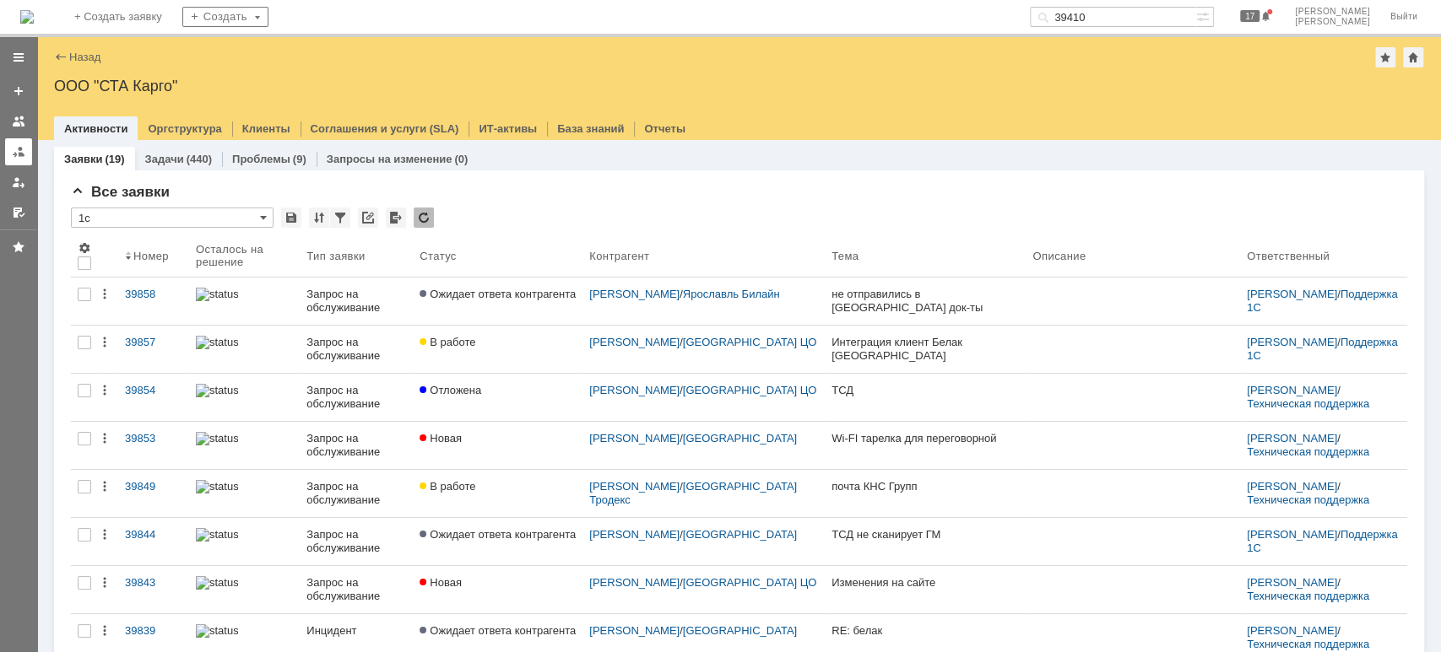
click at [10, 146] on link at bounding box center [18, 151] width 27 height 27
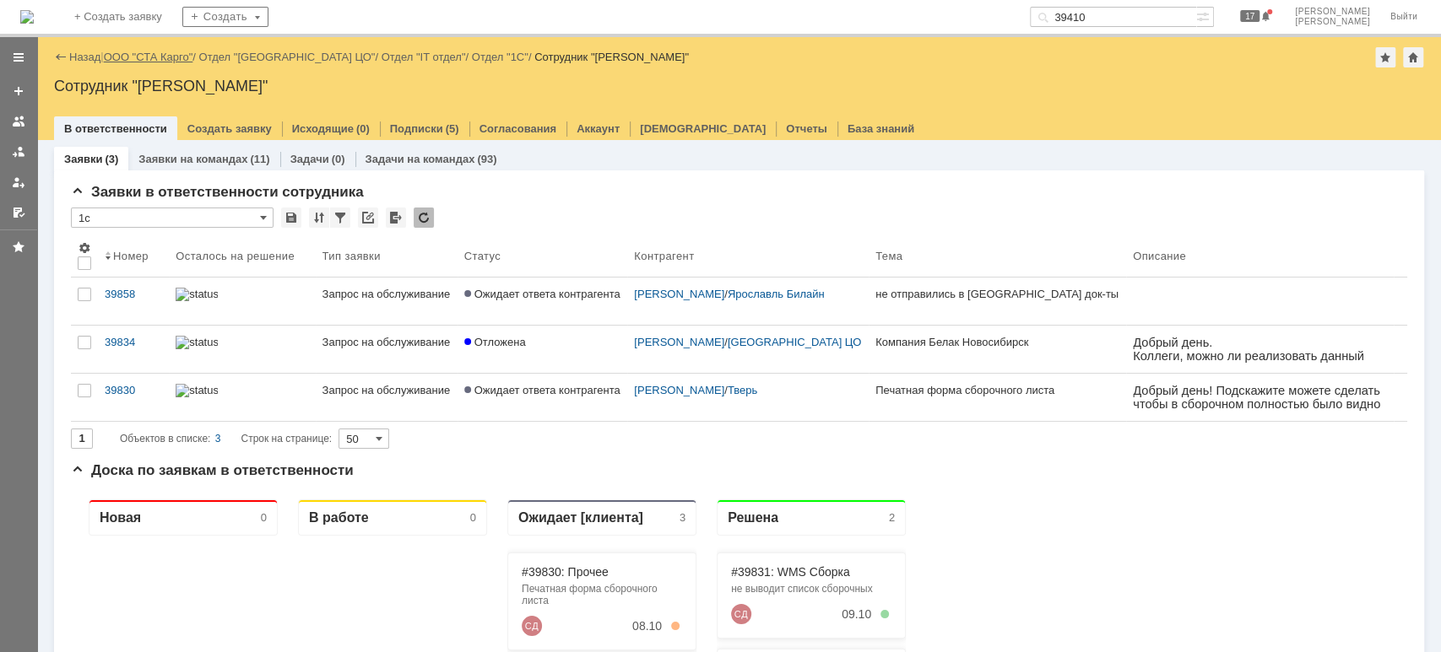
click at [160, 53] on link "ООО "СТА Карго"" at bounding box center [148, 57] width 89 height 13
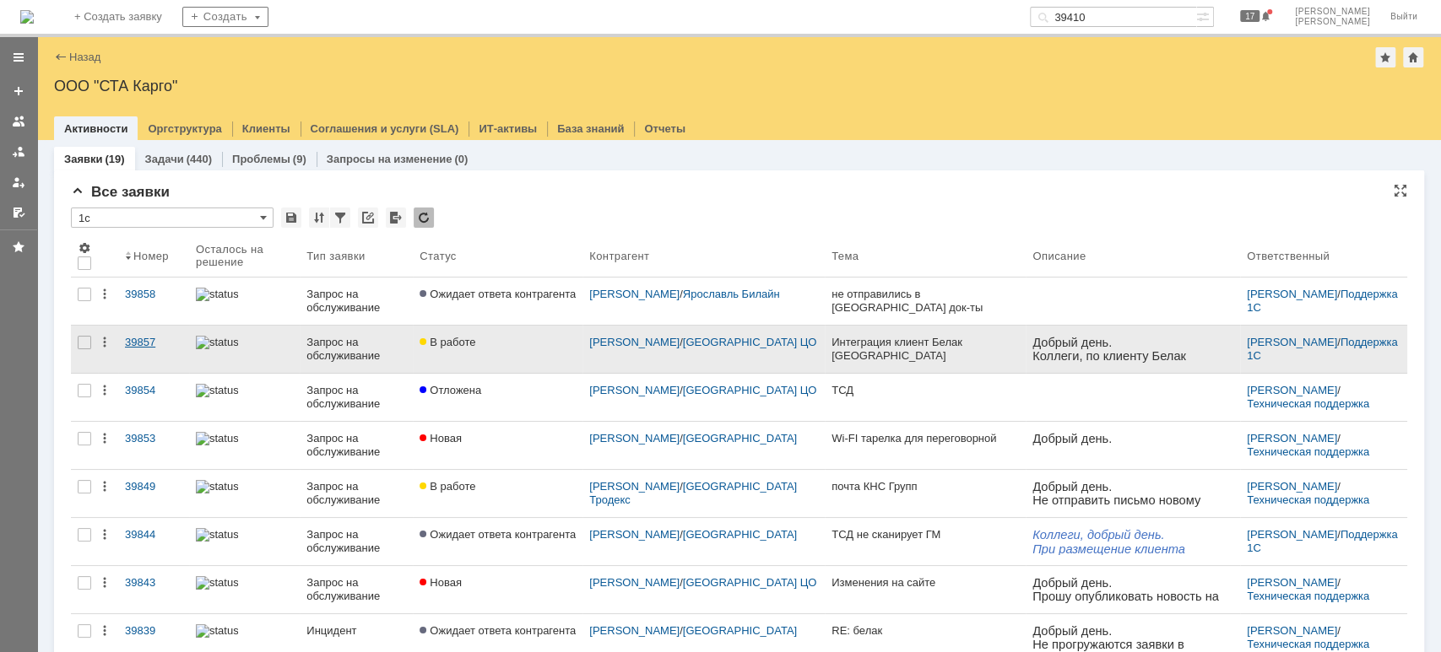
click at [149, 343] on div "39857" at bounding box center [153, 343] width 57 height 14
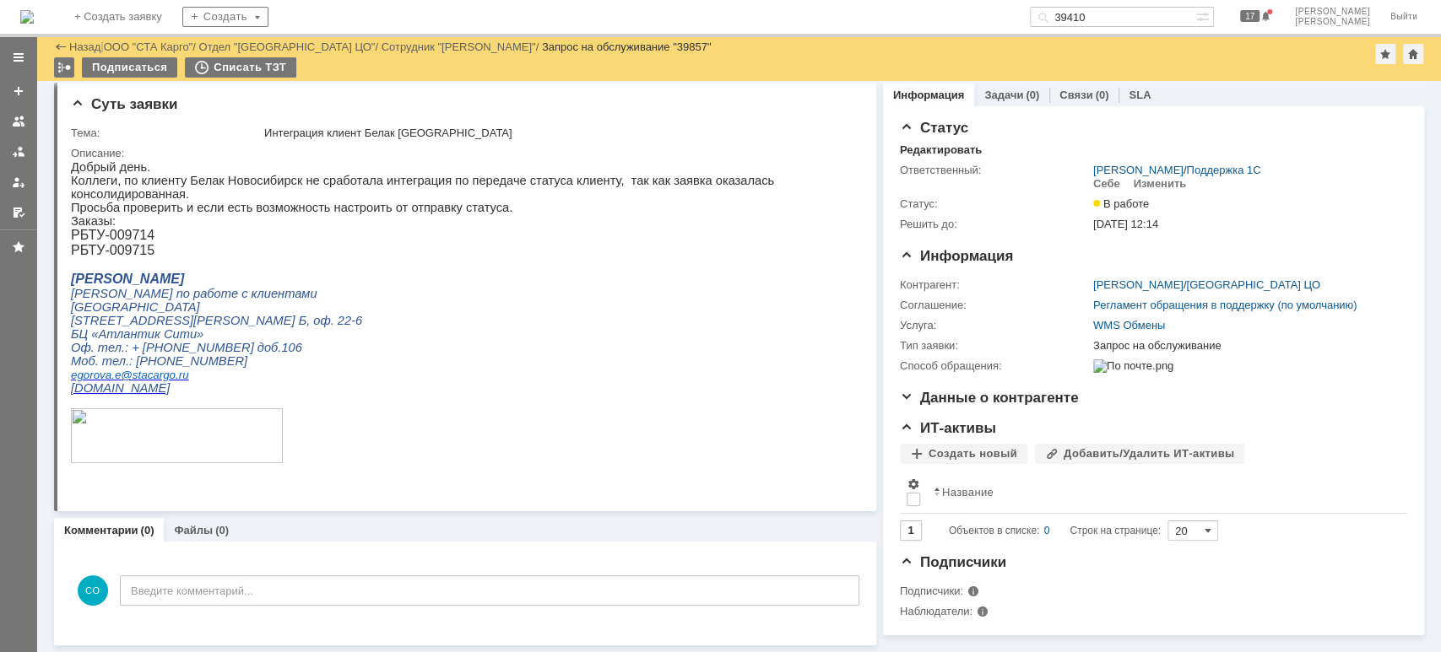
drag, startPoint x: 21, startPoint y: 154, endPoint x: 26, endPoint y: 168, distance: 15.2
click at [21, 154] on div at bounding box center [19, 152] width 14 height 14
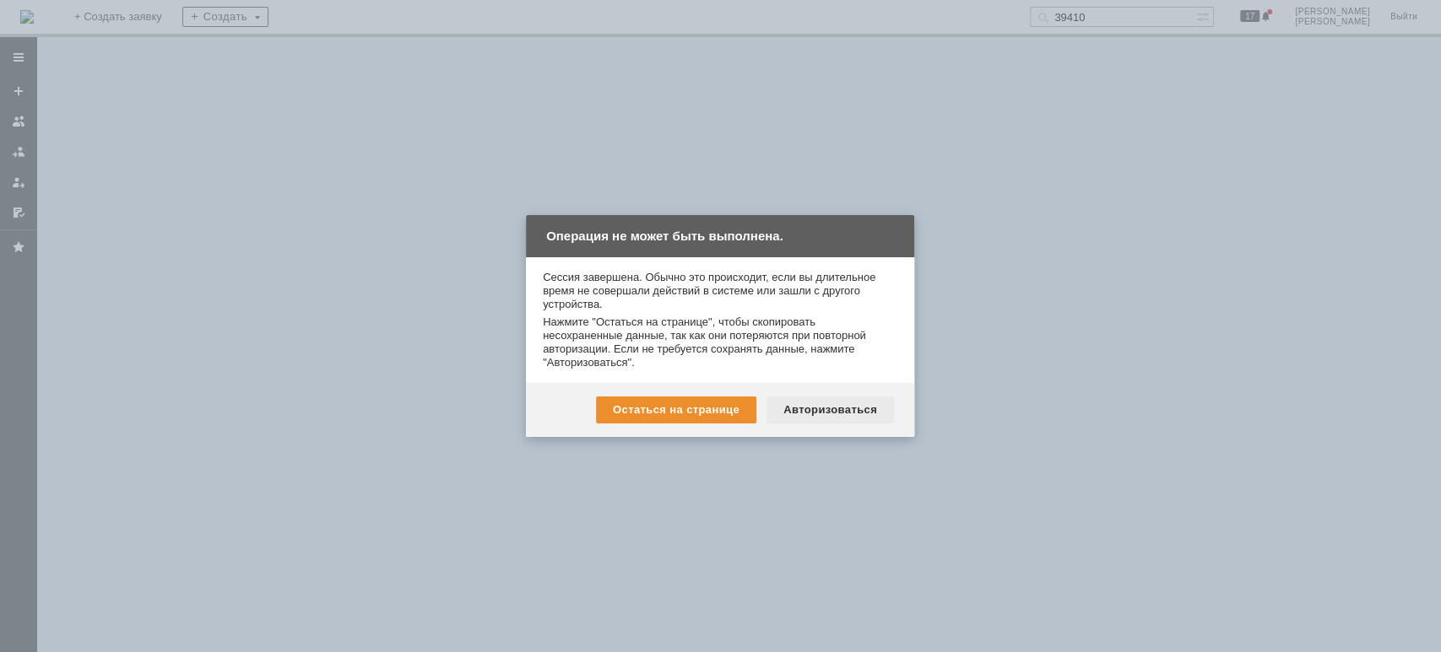
click at [830, 413] on div "Авторизоваться" at bounding box center [829, 410] width 127 height 27
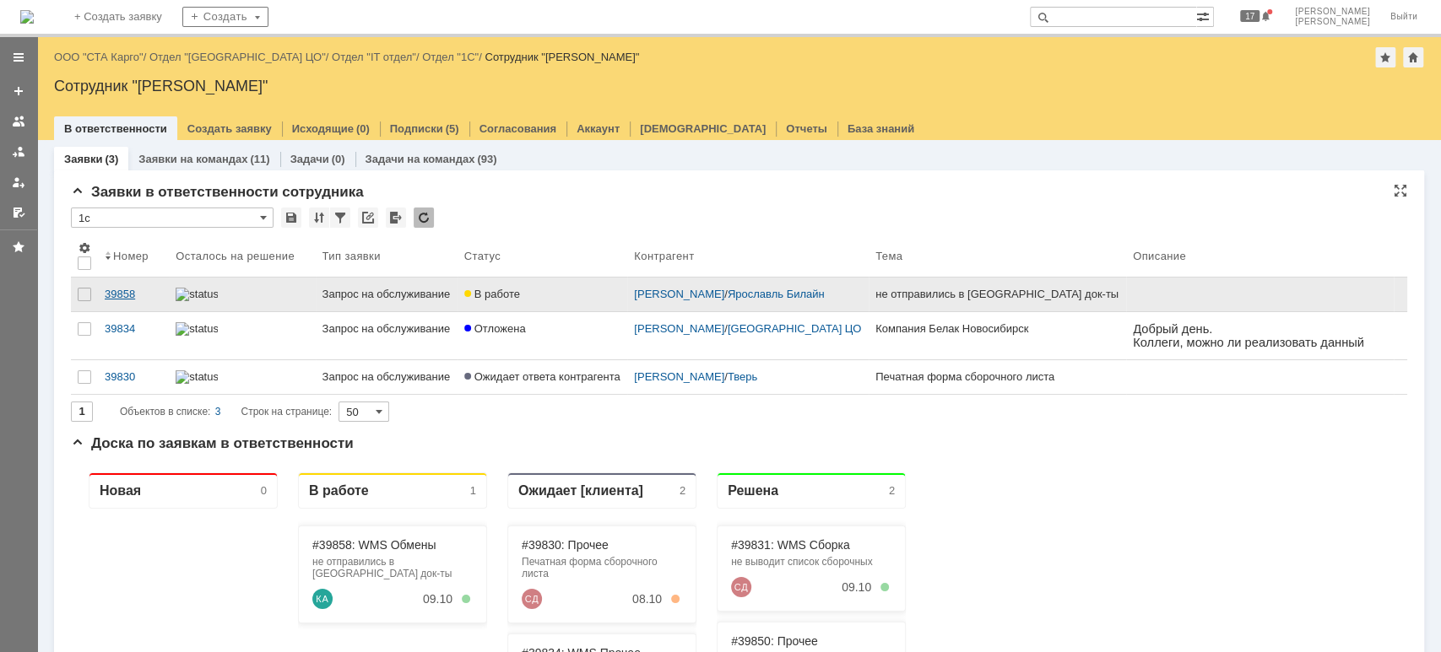
click at [114, 285] on link "39858" at bounding box center [133, 295] width 71 height 34
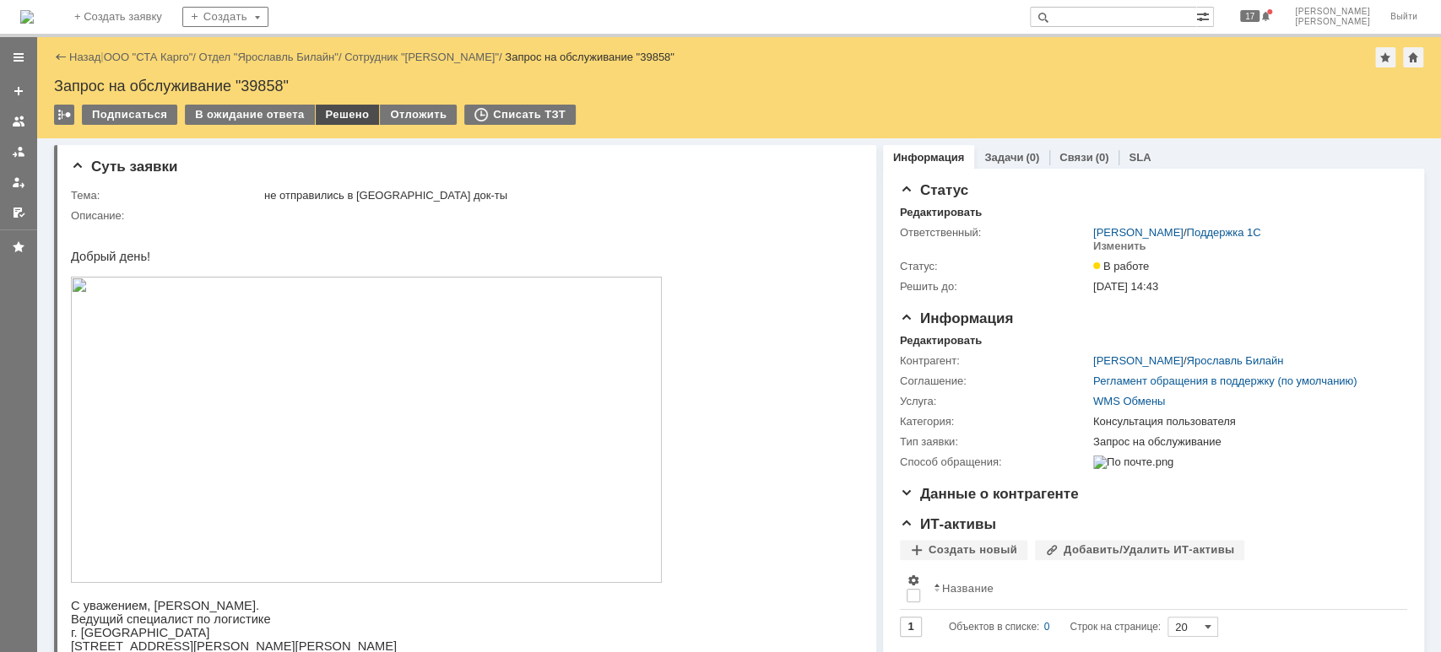
click at [338, 119] on div "Решено" at bounding box center [348, 115] width 64 height 20
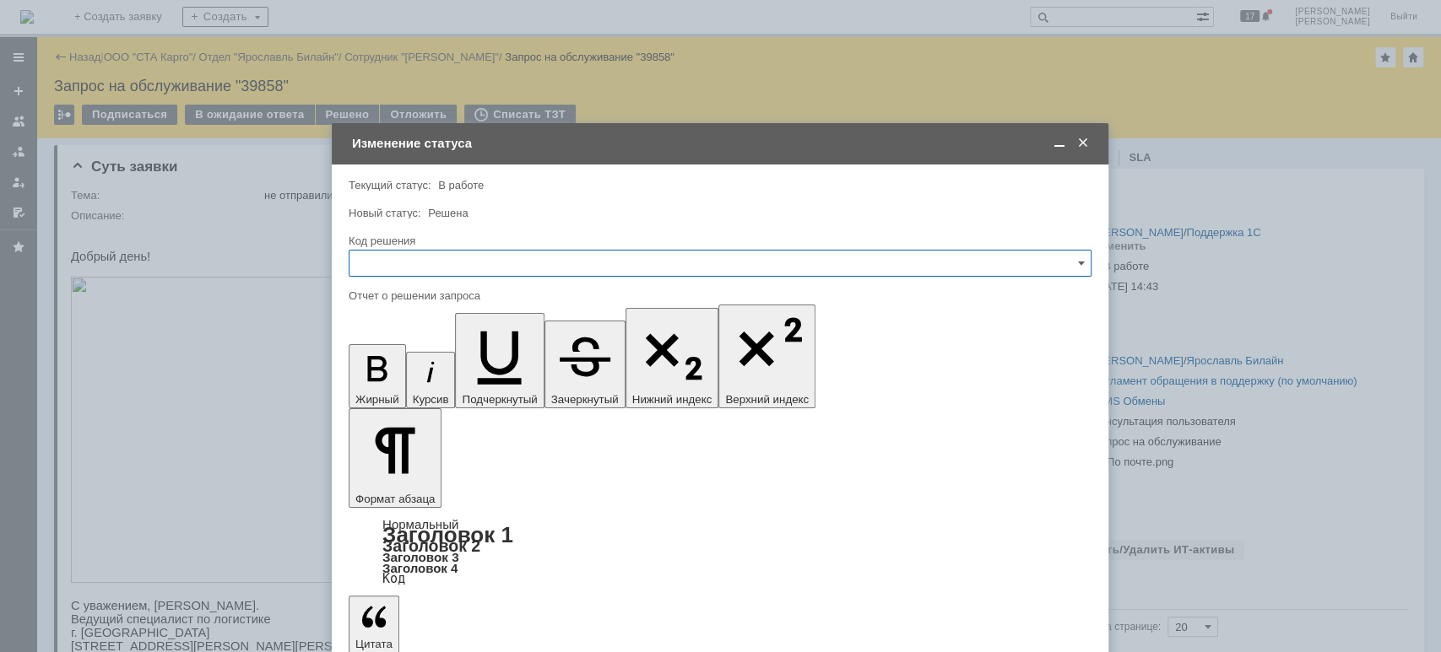
click at [425, 275] on input "text" at bounding box center [720, 263] width 743 height 27
click at [444, 479] on div "Решено" at bounding box center [719, 489] width 741 height 27
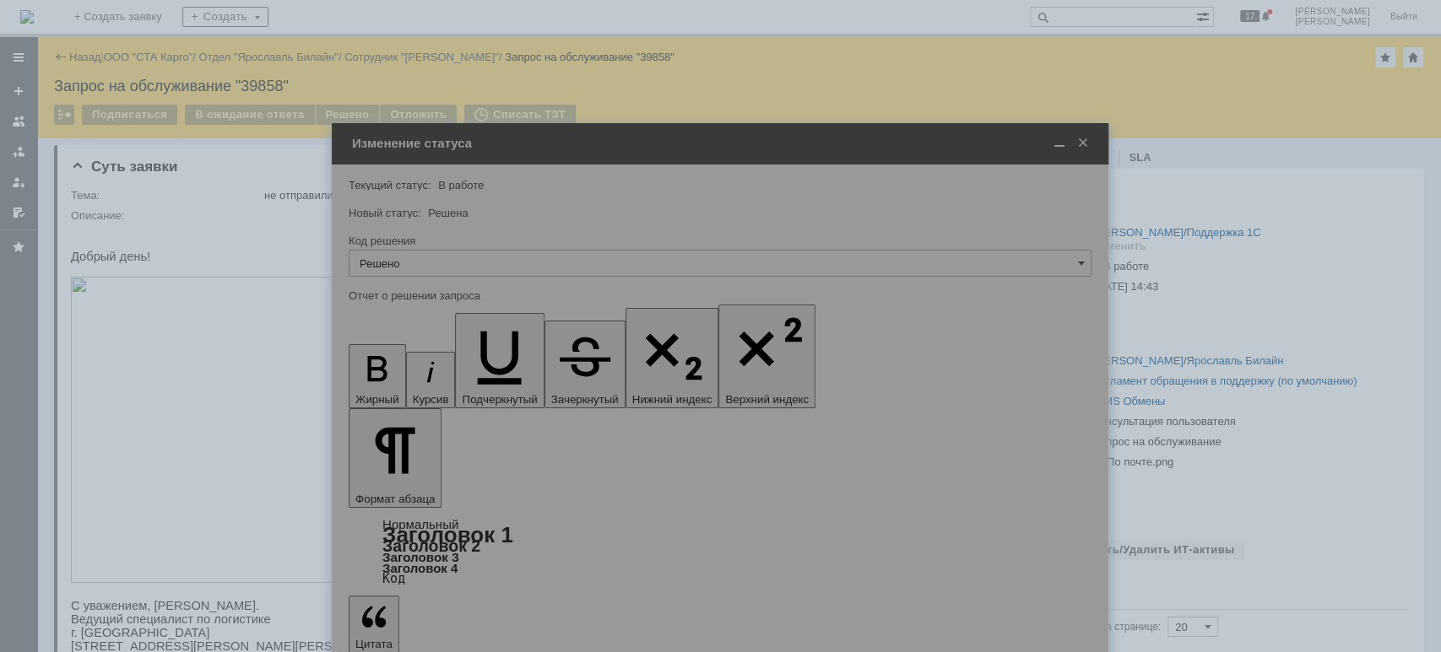
type input "Решено"
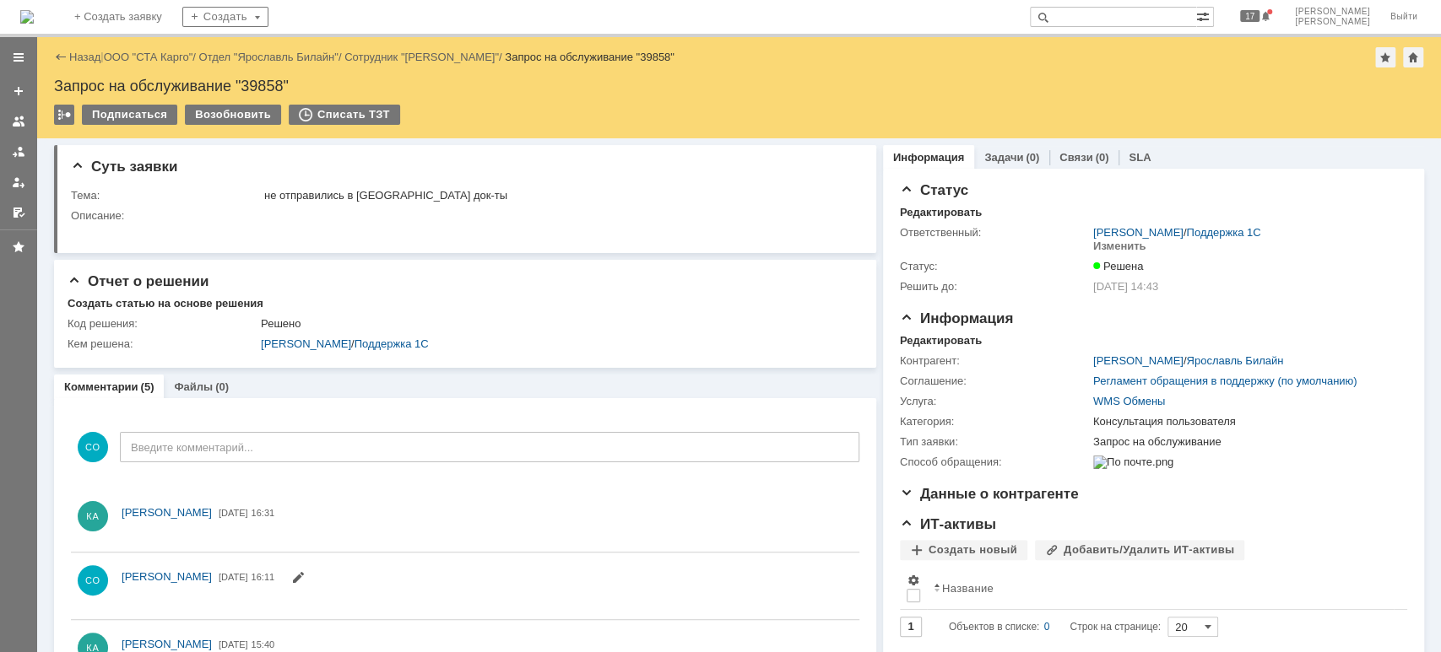
click at [135, 48] on div "Назад | ООО "СТА Карго" / Отдел "Ярославль Билайн" / Сотрудник "[PERSON_NAME]" …" at bounding box center [739, 57] width 1370 height 20
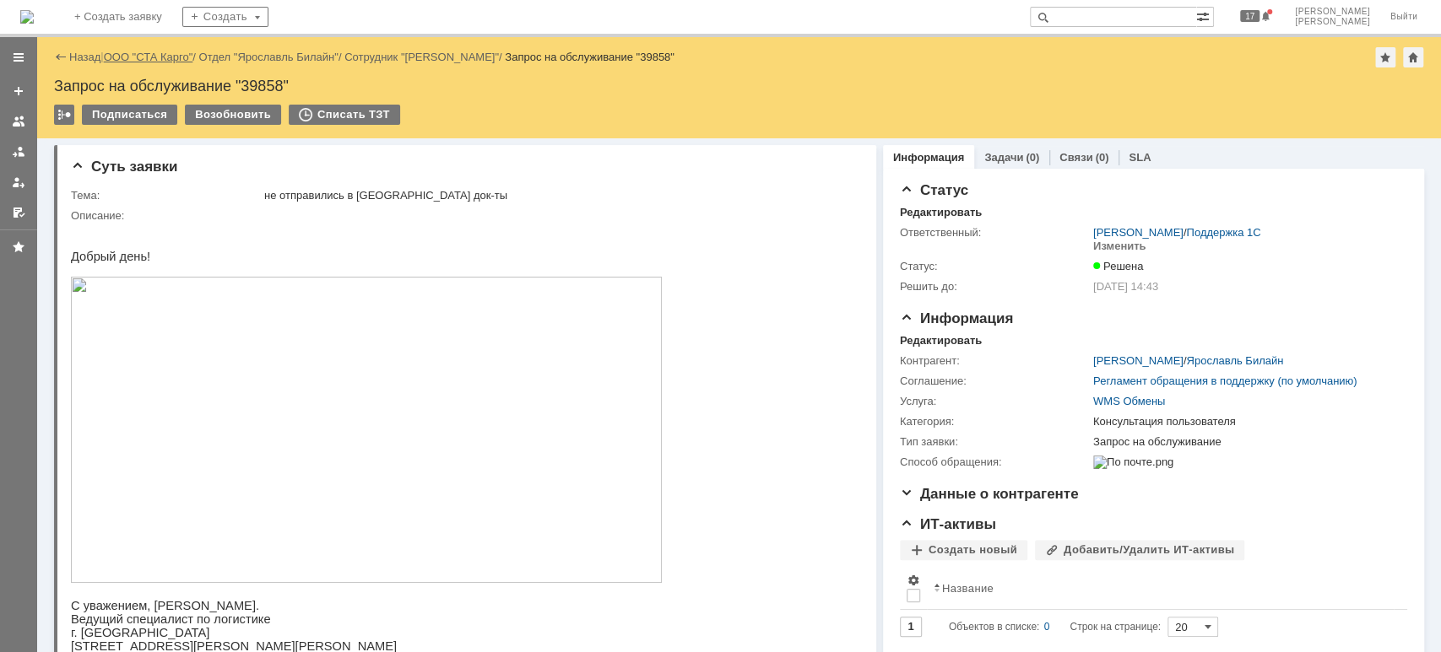
click at [139, 57] on link "ООО "СТА Карго"" at bounding box center [148, 57] width 89 height 13
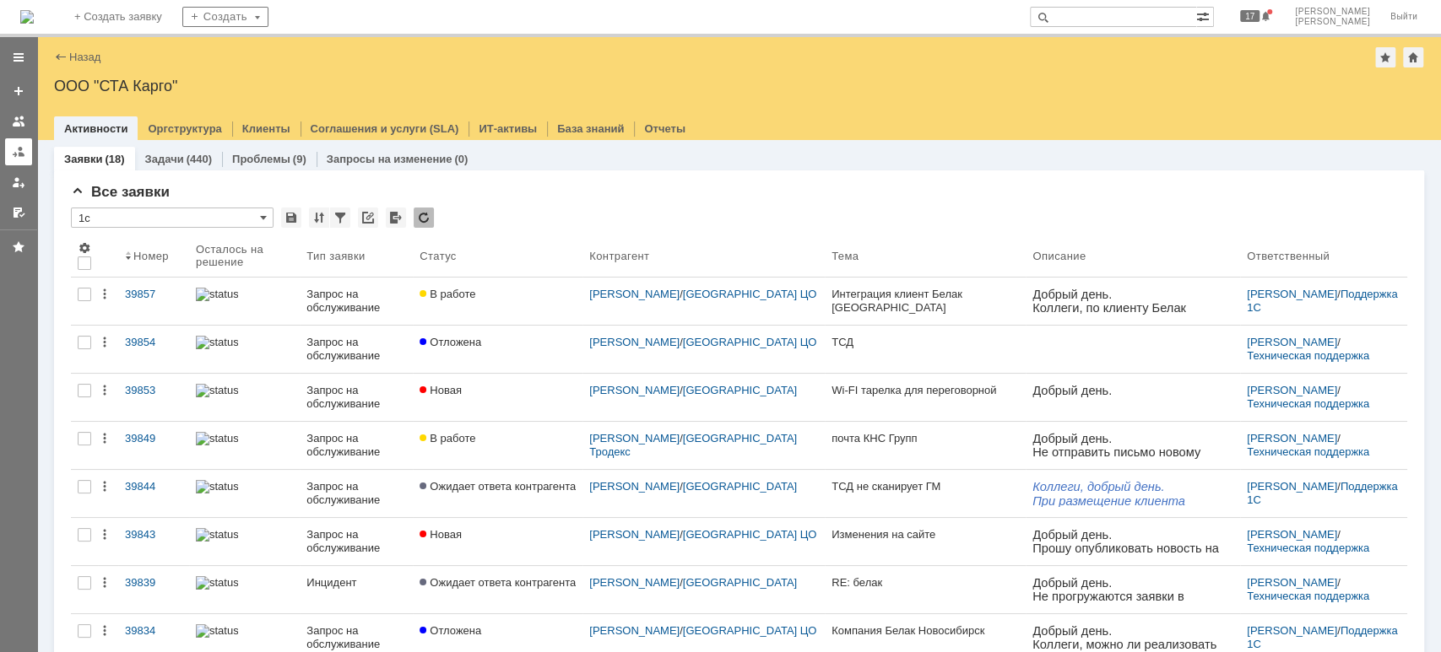
click at [21, 152] on div at bounding box center [19, 152] width 14 height 14
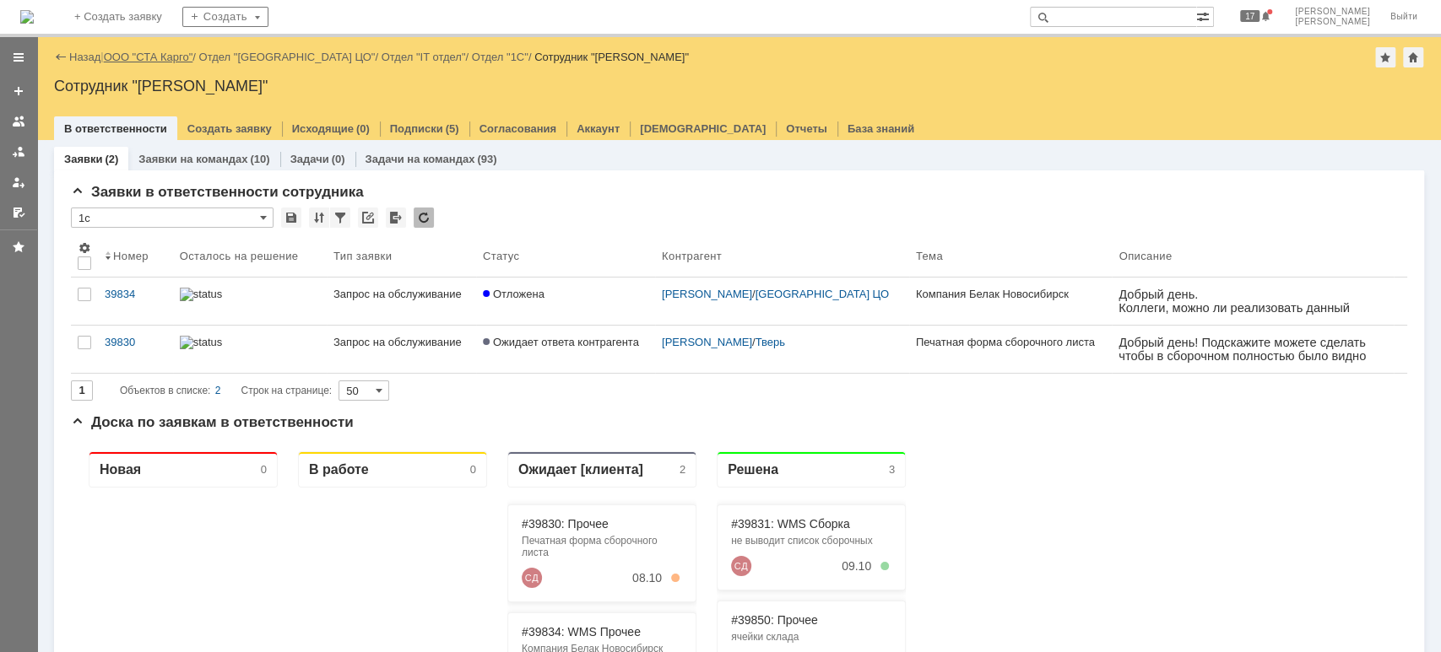
click at [115, 54] on link "ООО "СТА Карго"" at bounding box center [148, 57] width 89 height 13
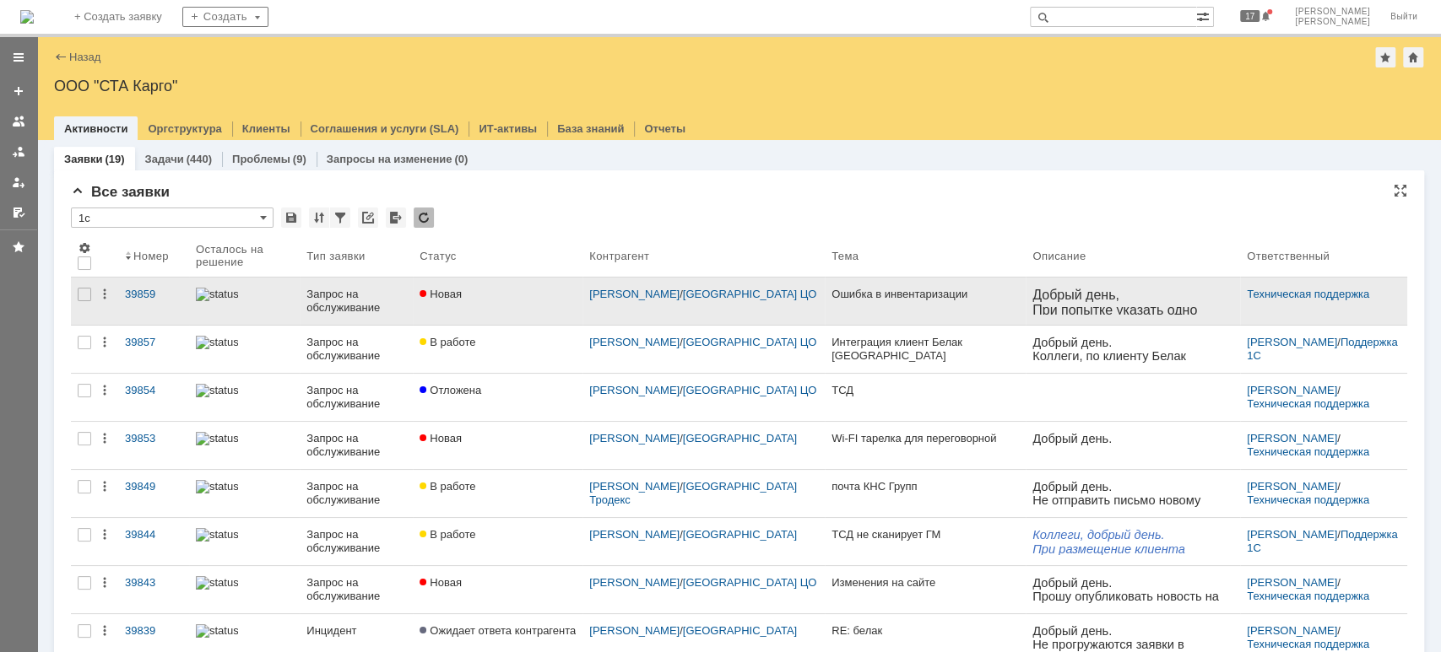
click at [537, 300] on link "Новая" at bounding box center [498, 301] width 170 height 47
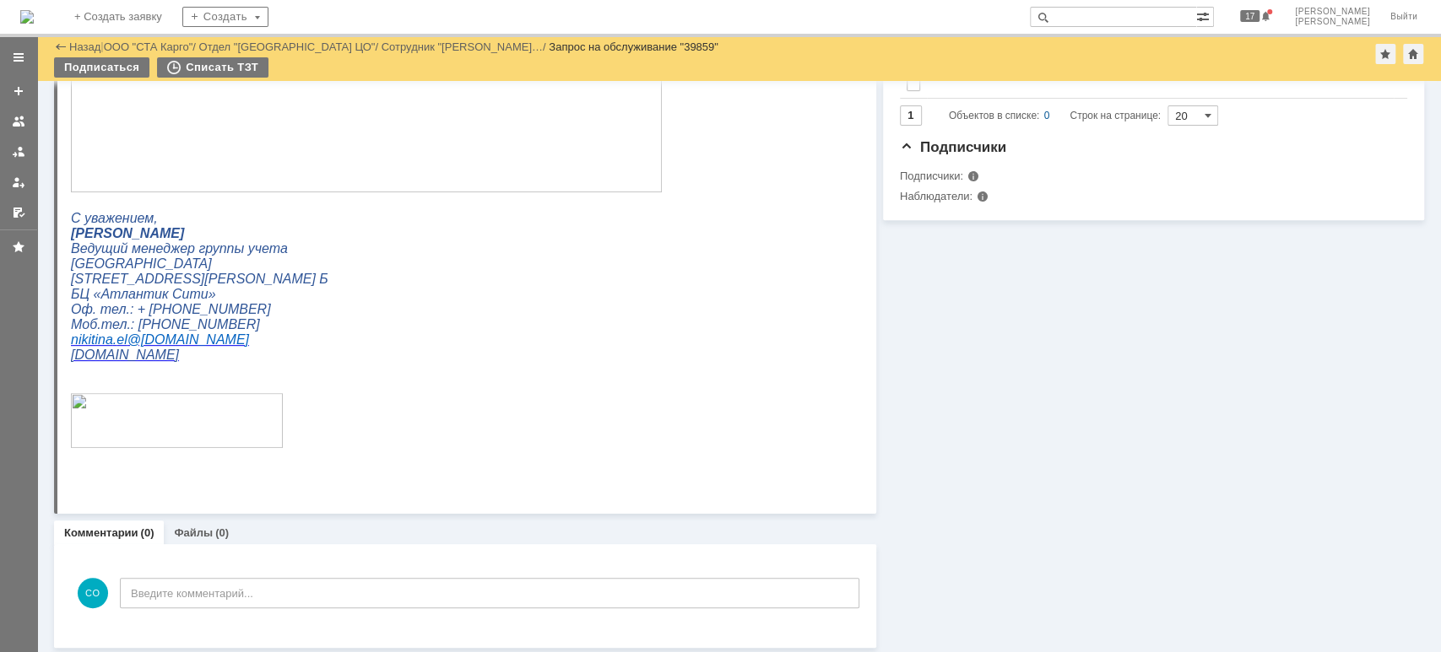
scroll to position [472, 0]
